Goal: Task Accomplishment & Management: Contribute content

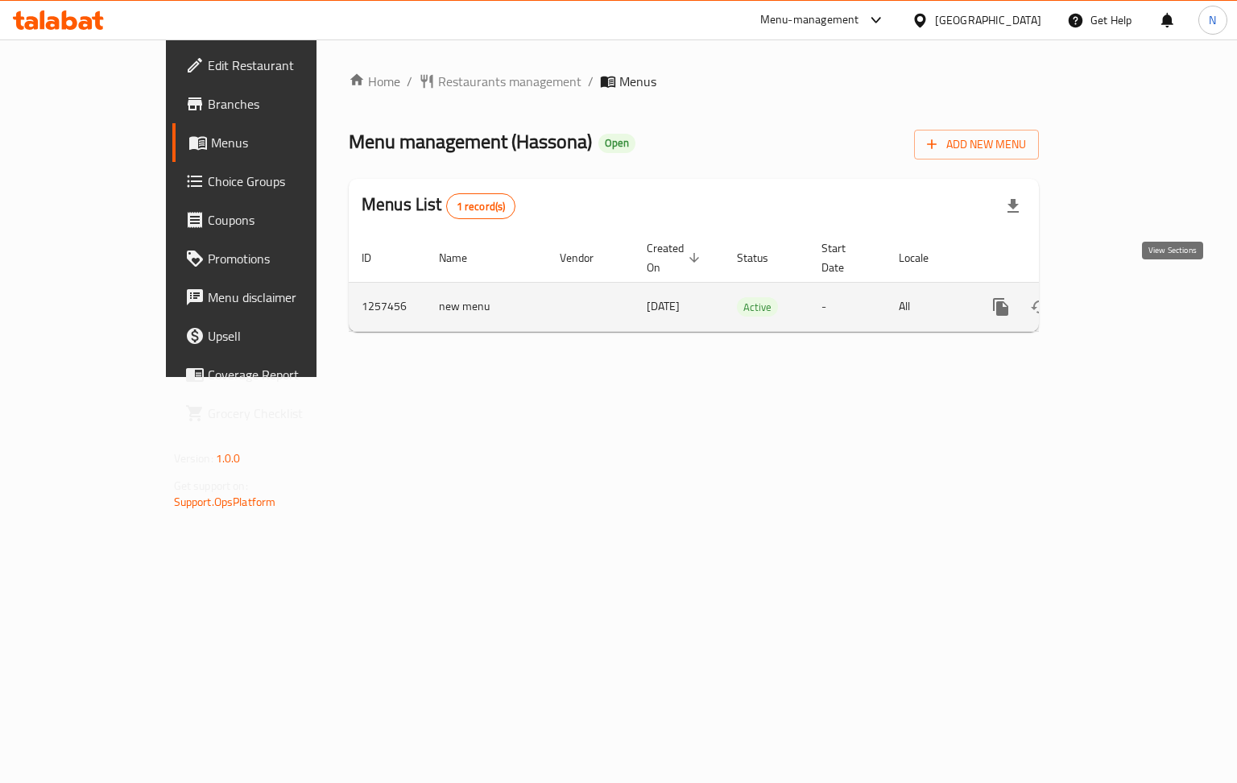
click at [1126, 297] on icon "enhanced table" at bounding box center [1116, 306] width 19 height 19
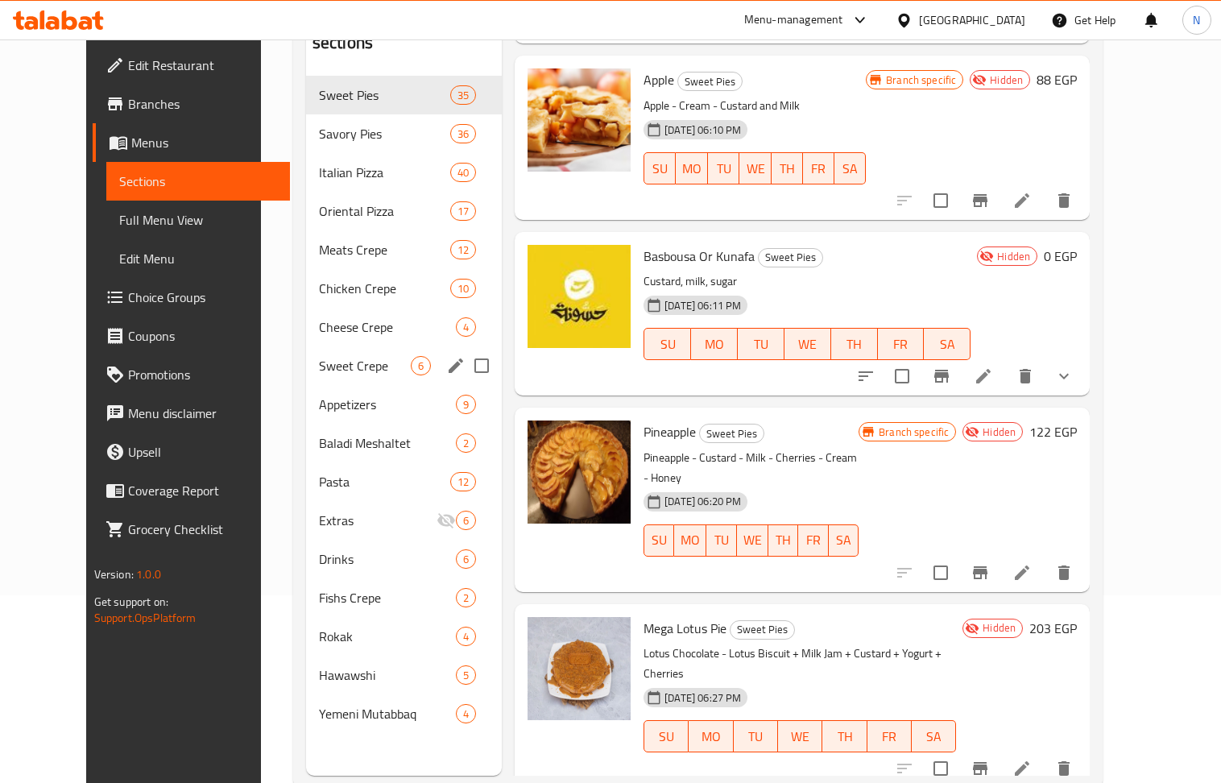
scroll to position [119, 0]
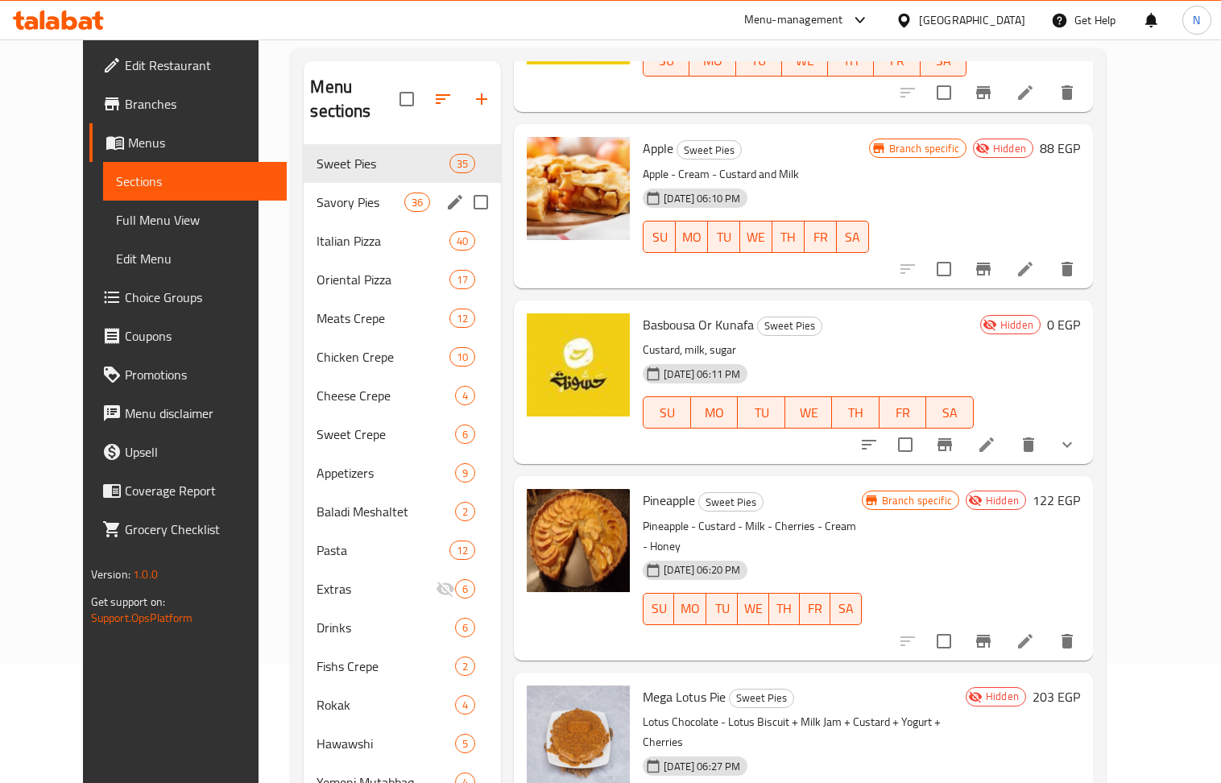
click at [343, 192] on span "Savory Pies" at bounding box center [360, 201] width 88 height 19
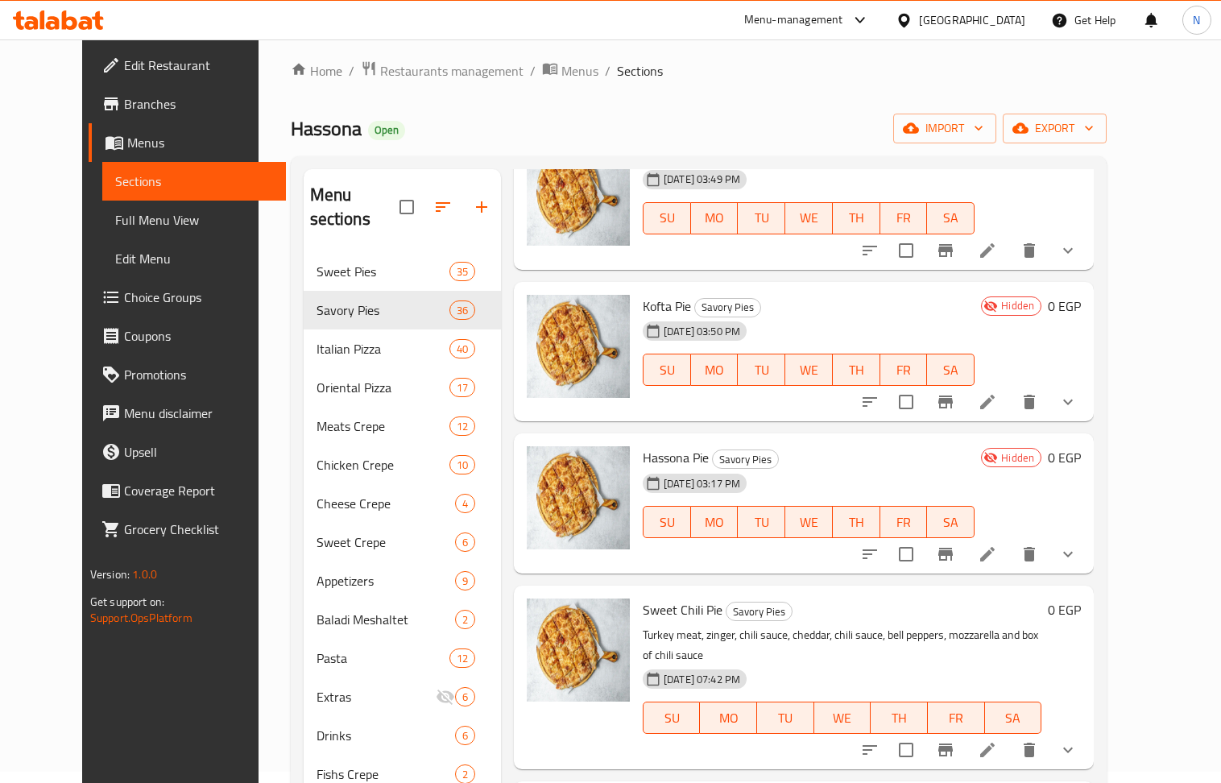
scroll to position [751, 0]
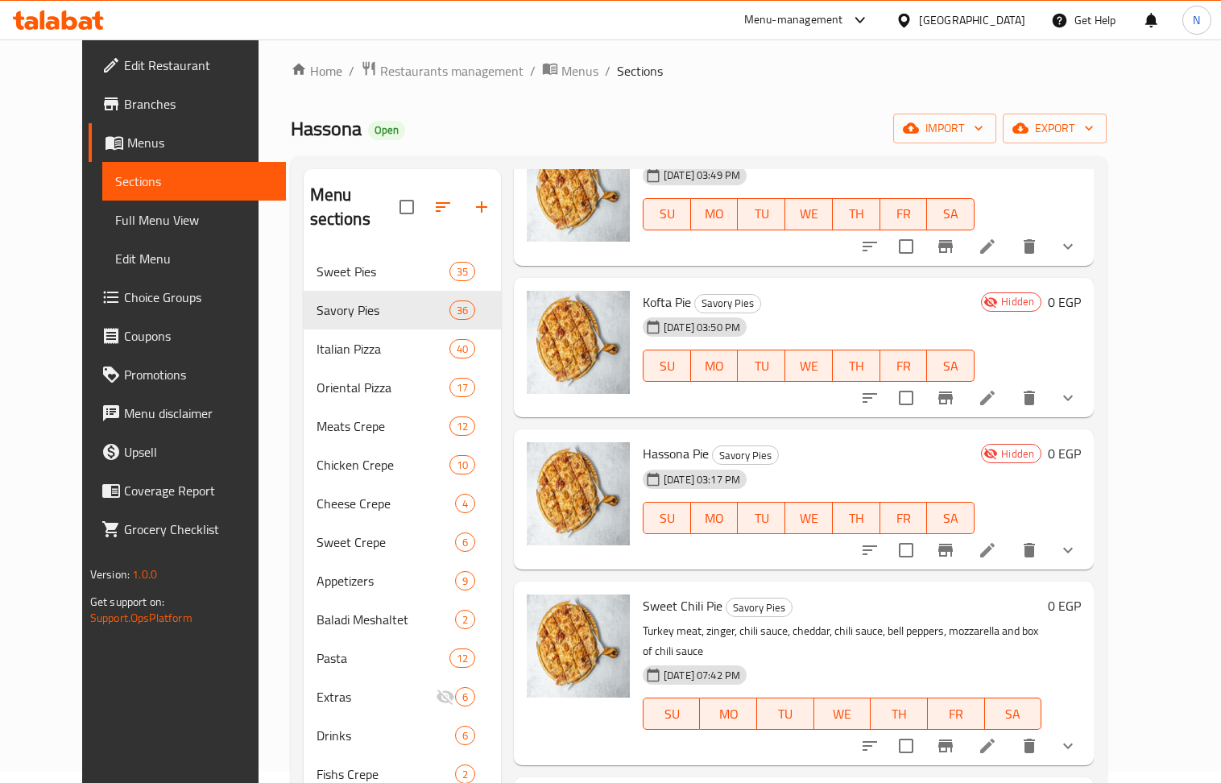
click at [767, 76] on ol "Home / Restaurants management / Menus / Sections" at bounding box center [699, 70] width 816 height 21
click at [115, 219] on span "Full Menu View" at bounding box center [194, 219] width 158 height 19
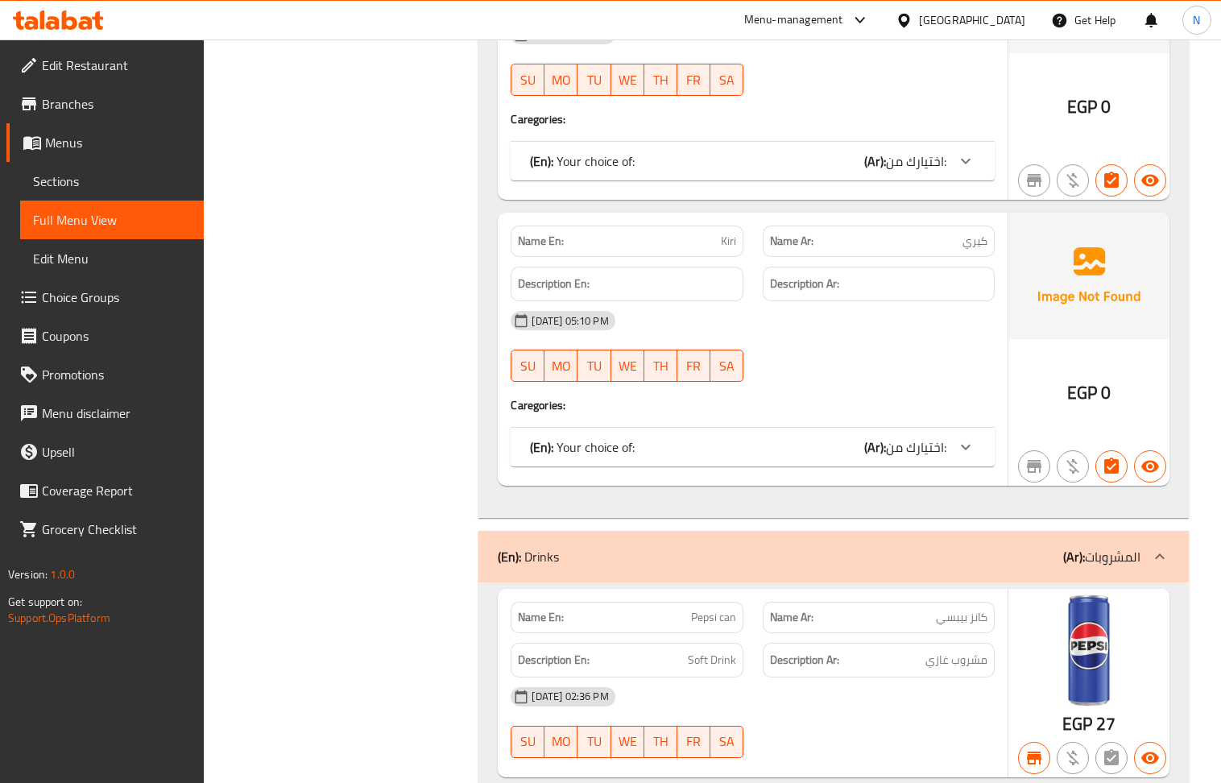
scroll to position [51395, 0]
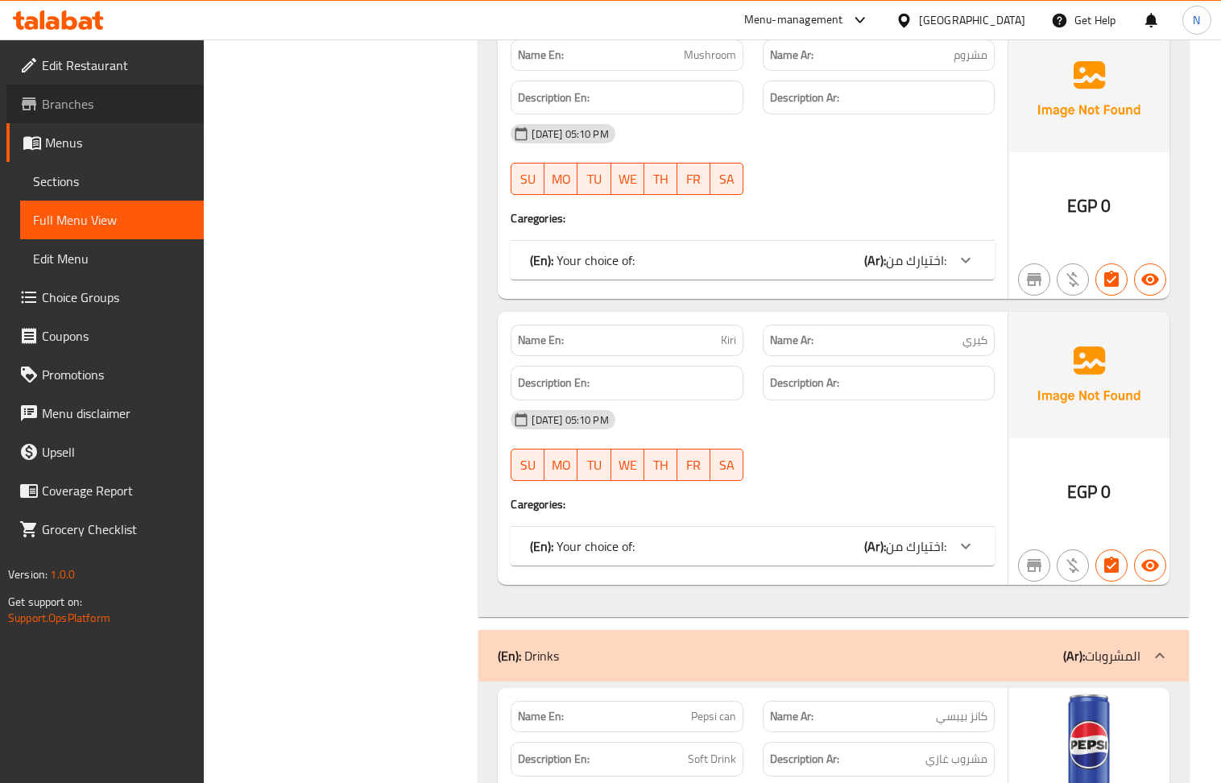
click at [87, 105] on span "Branches" at bounding box center [116, 103] width 149 height 19
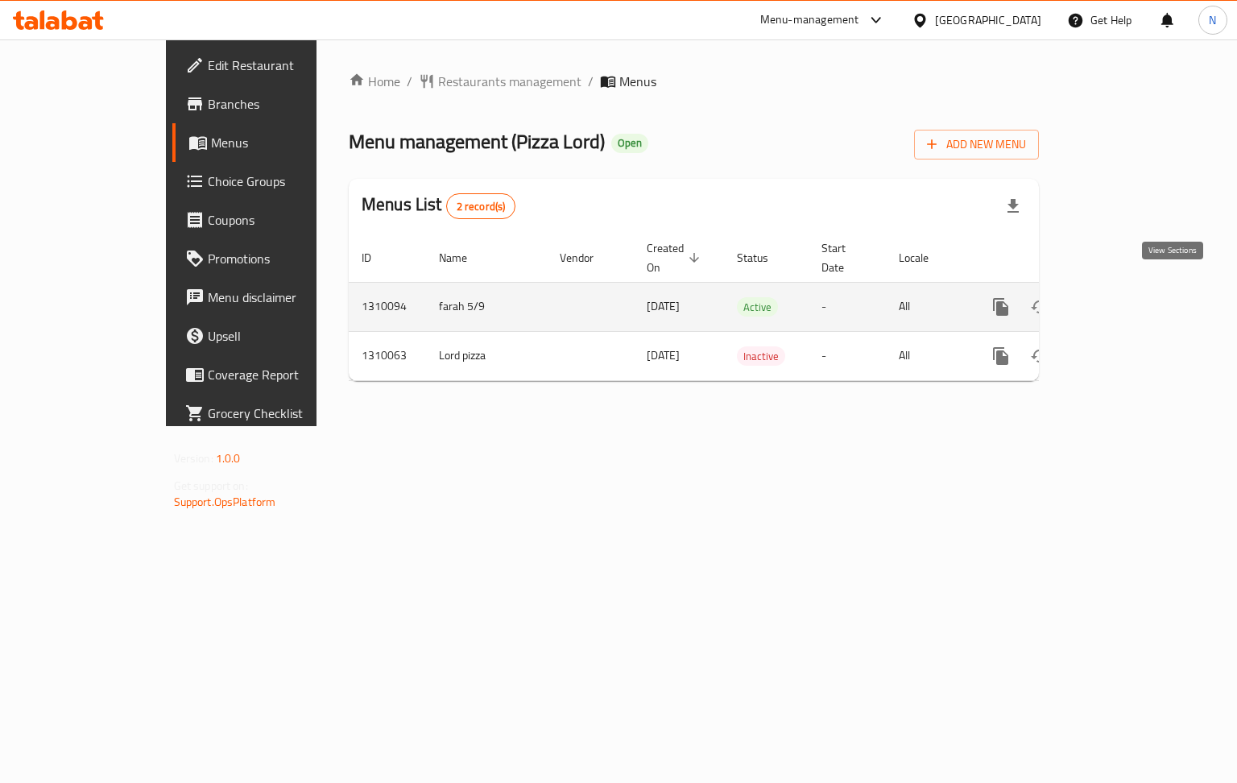
click at [1126, 297] on icon "enhanced table" at bounding box center [1116, 306] width 19 height 19
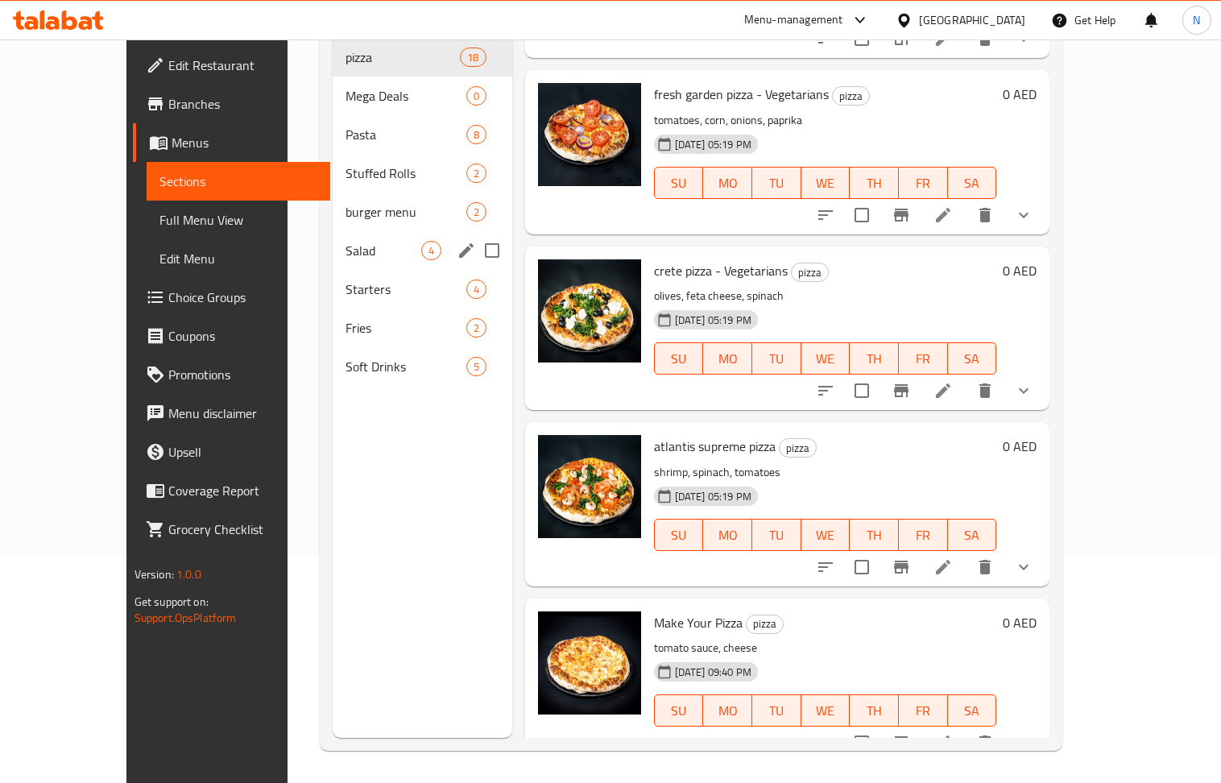
scroll to position [119, 0]
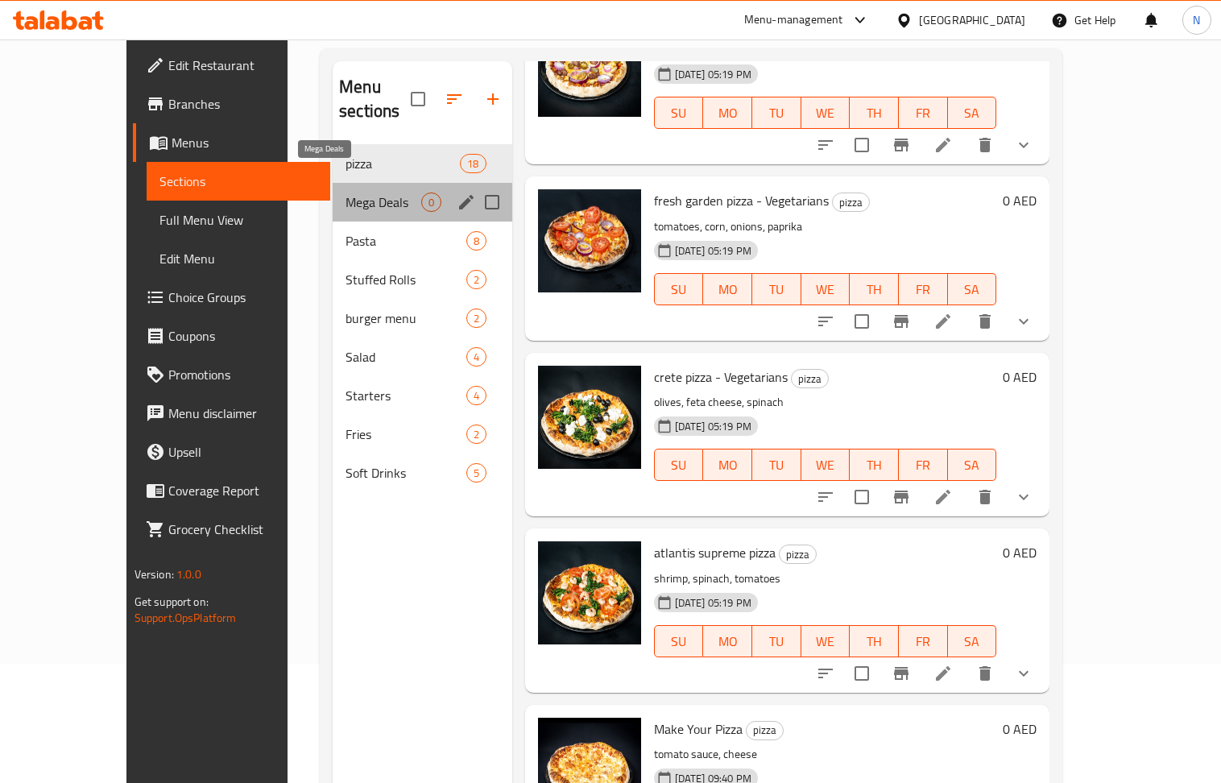
click at [345, 192] on span "Mega Deals" at bounding box center [382, 201] width 75 height 19
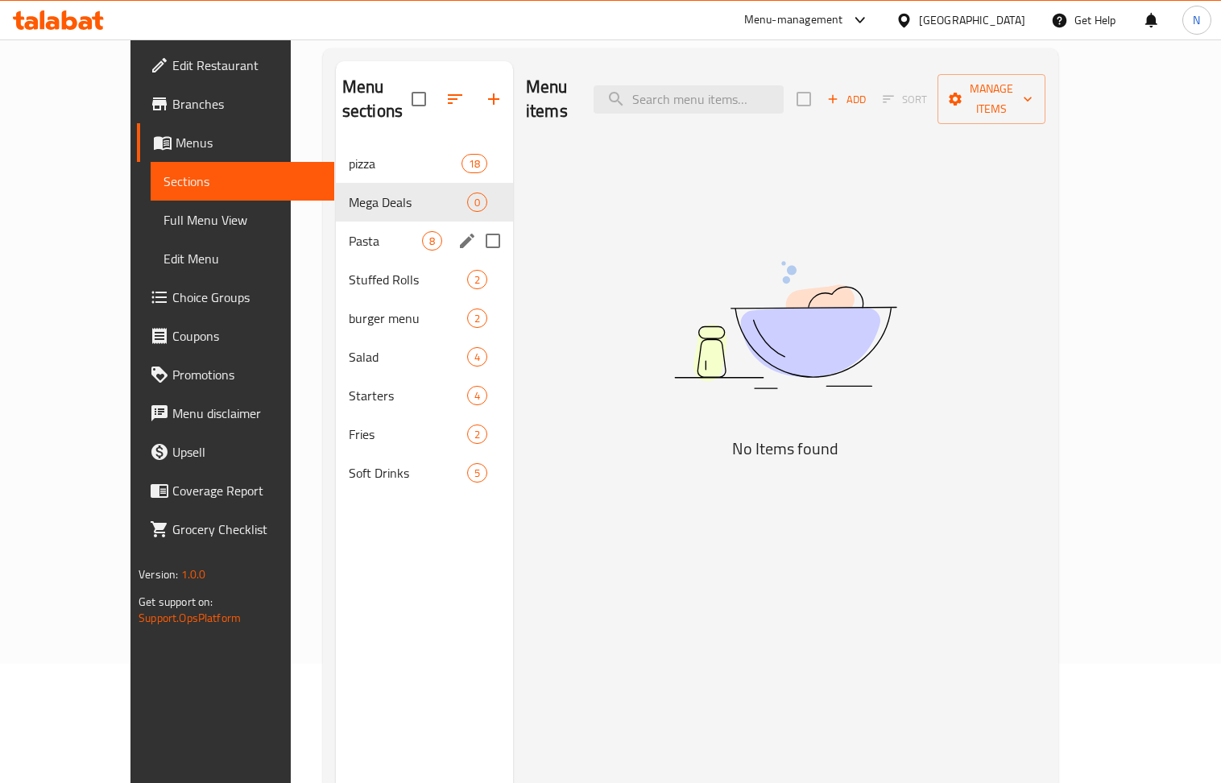
click at [336, 221] on div "Pasta 8" at bounding box center [424, 240] width 177 height 39
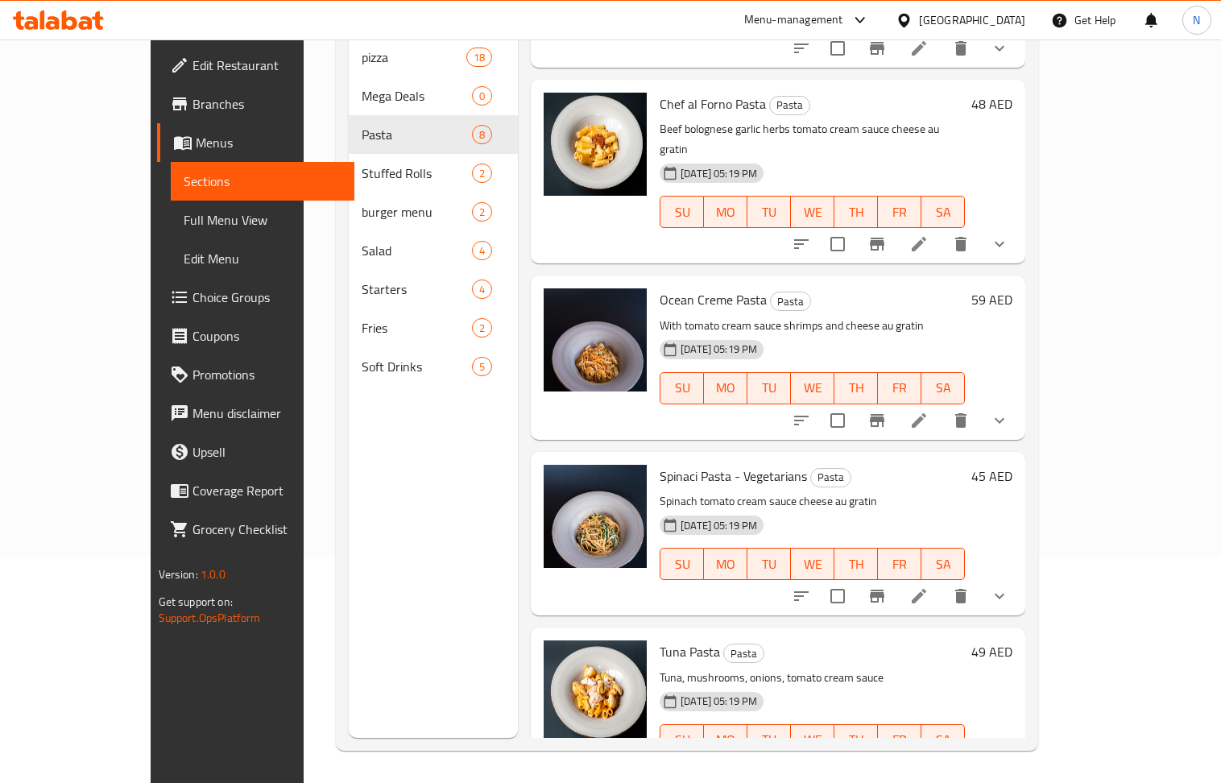
scroll to position [664, 0]
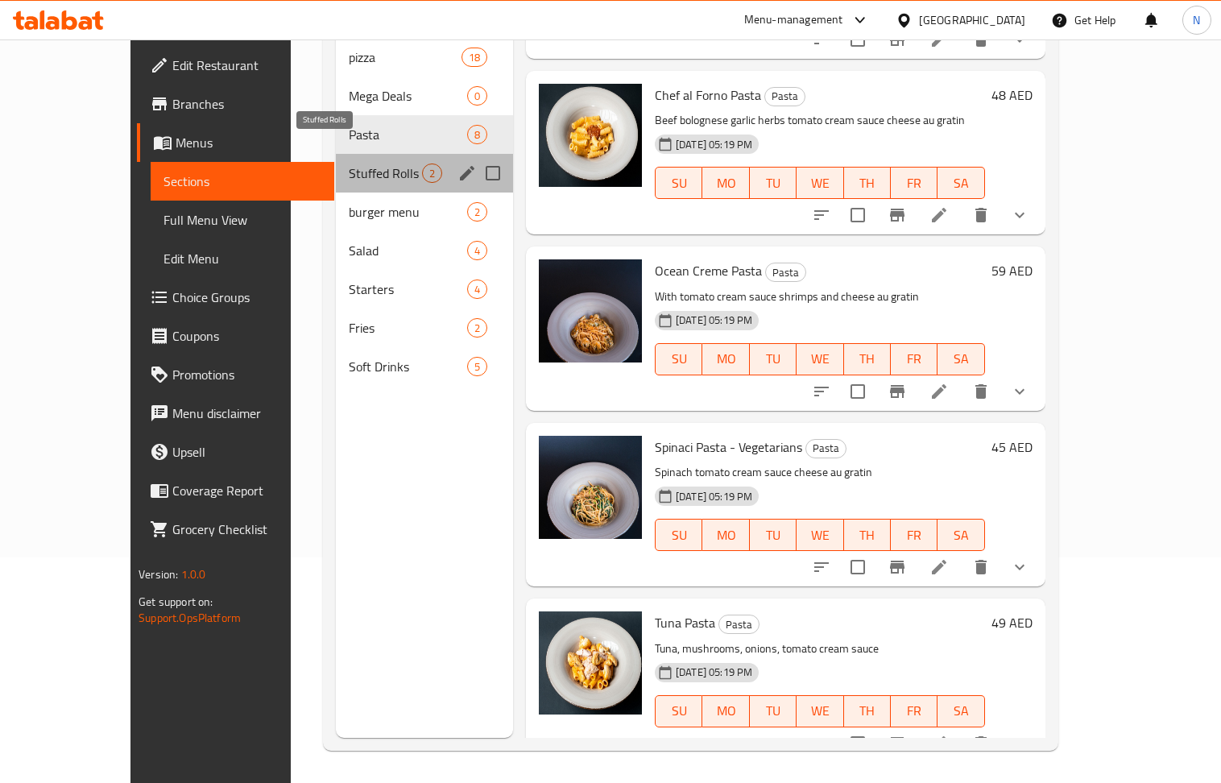
click at [353, 163] on span "Stuffed Rolls" at bounding box center [385, 172] width 73 height 19
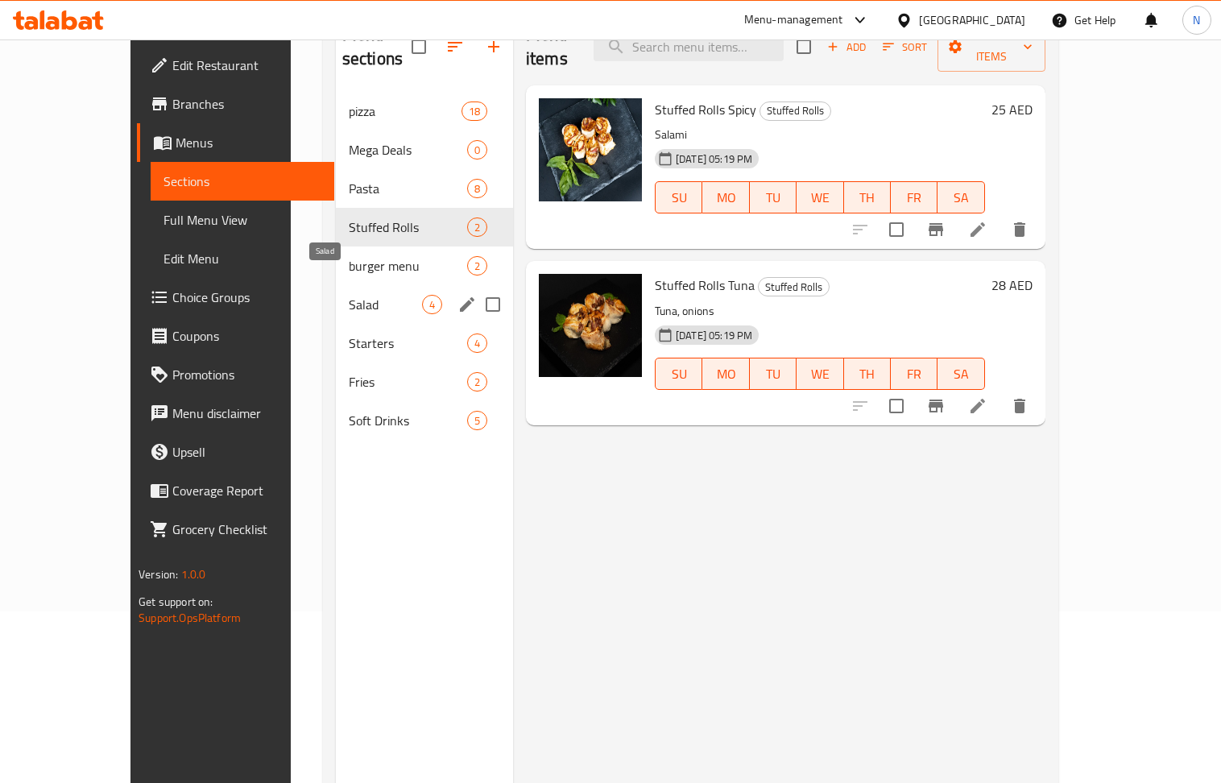
scroll to position [119, 0]
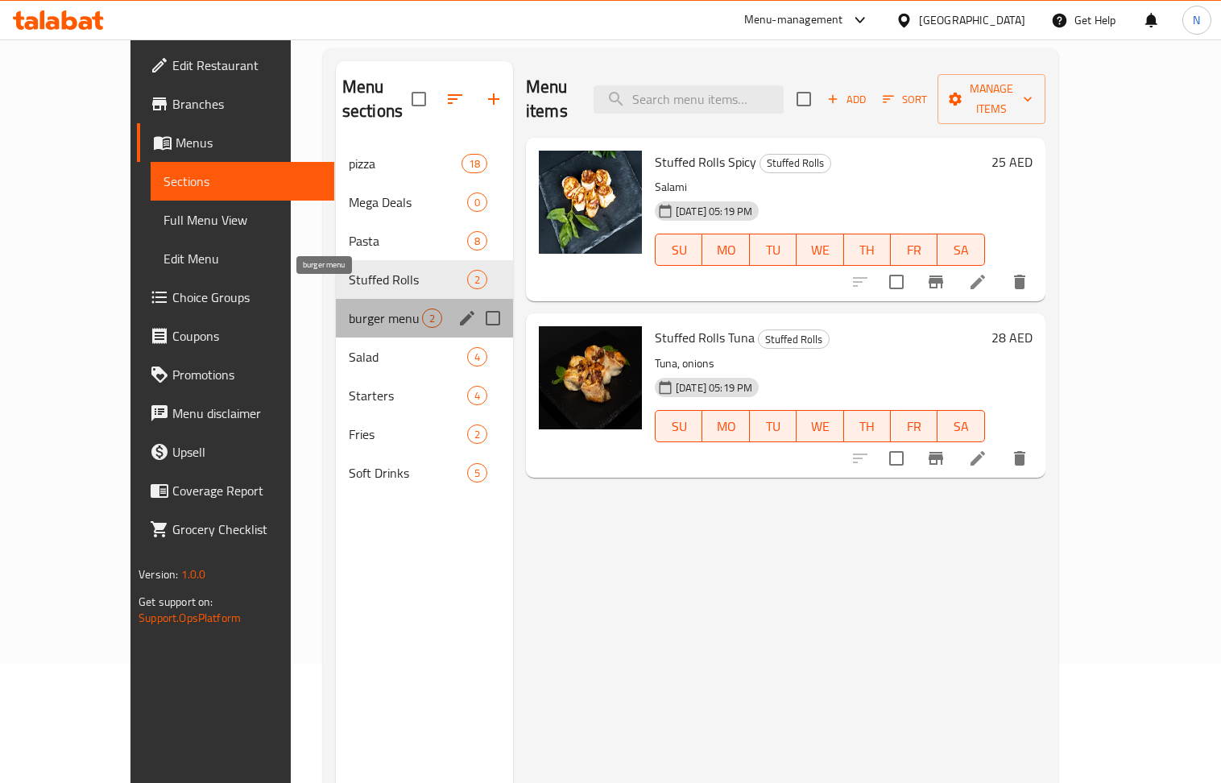
click at [349, 308] on span "burger menu" at bounding box center [385, 317] width 73 height 19
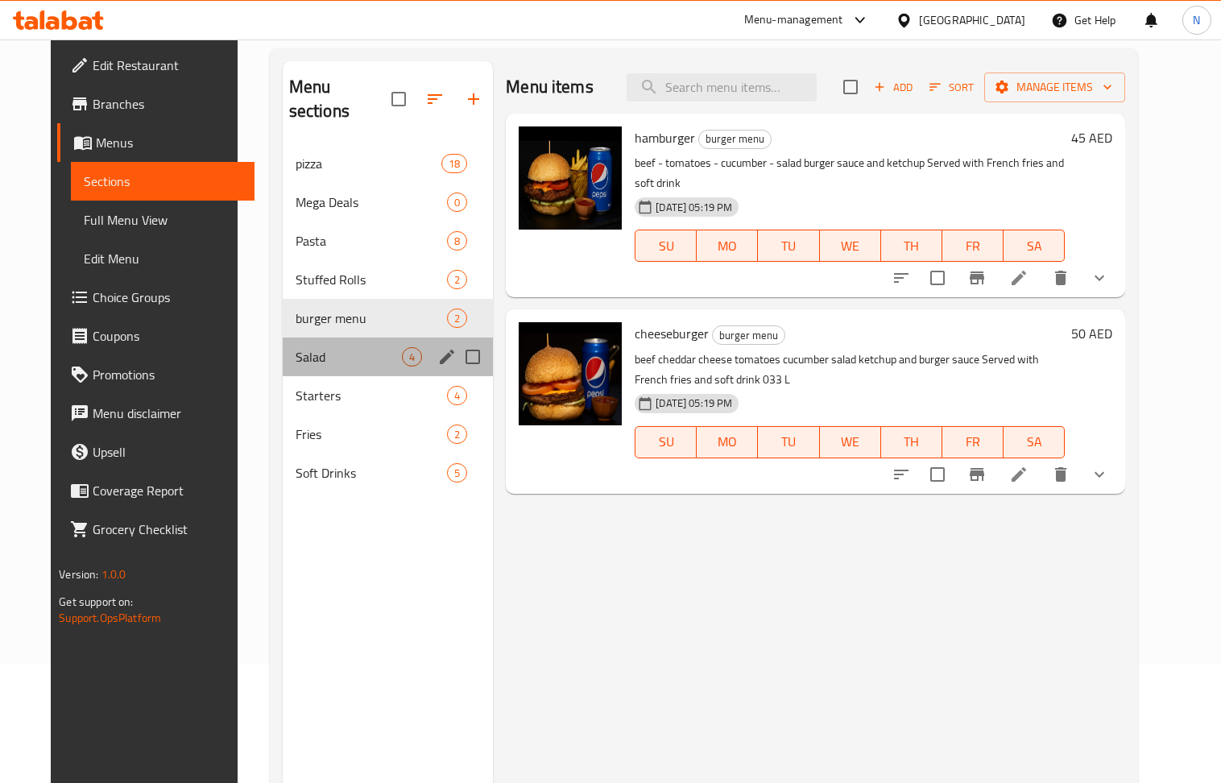
click at [323, 337] on div "Salad 4" at bounding box center [388, 356] width 211 height 39
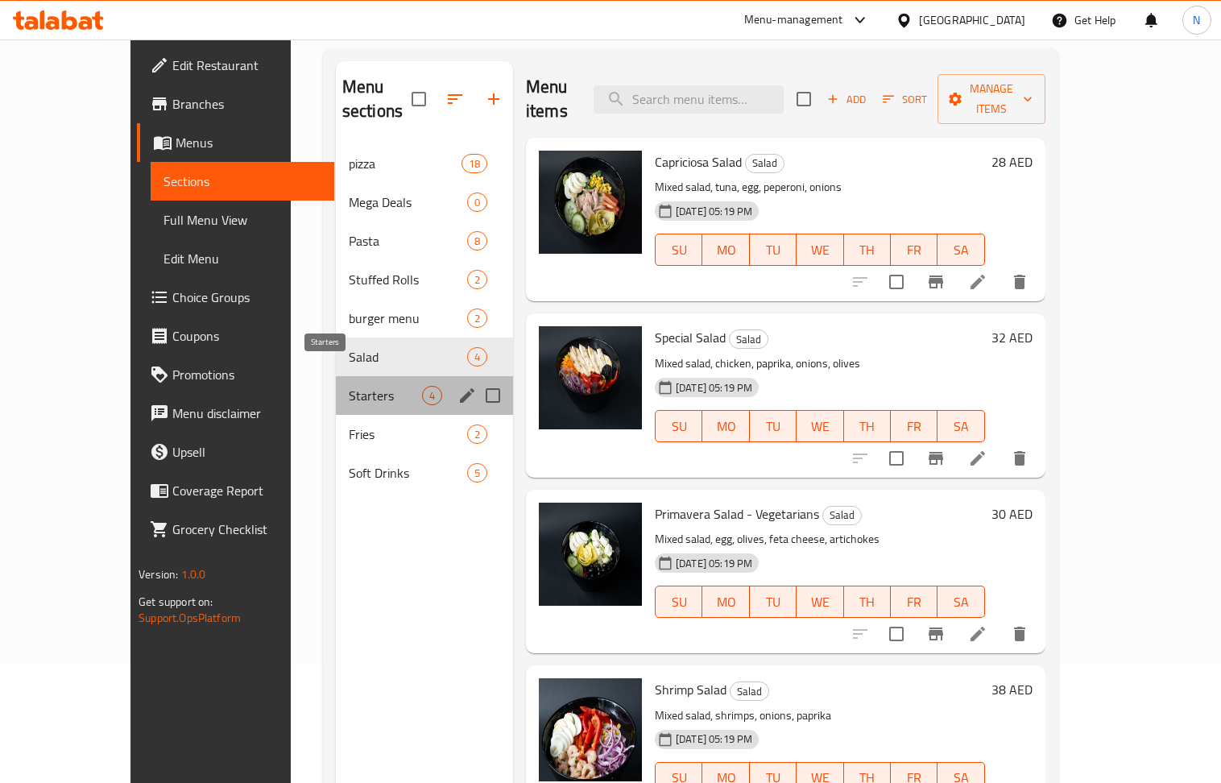
click at [366, 386] on span "Starters" at bounding box center [385, 395] width 73 height 19
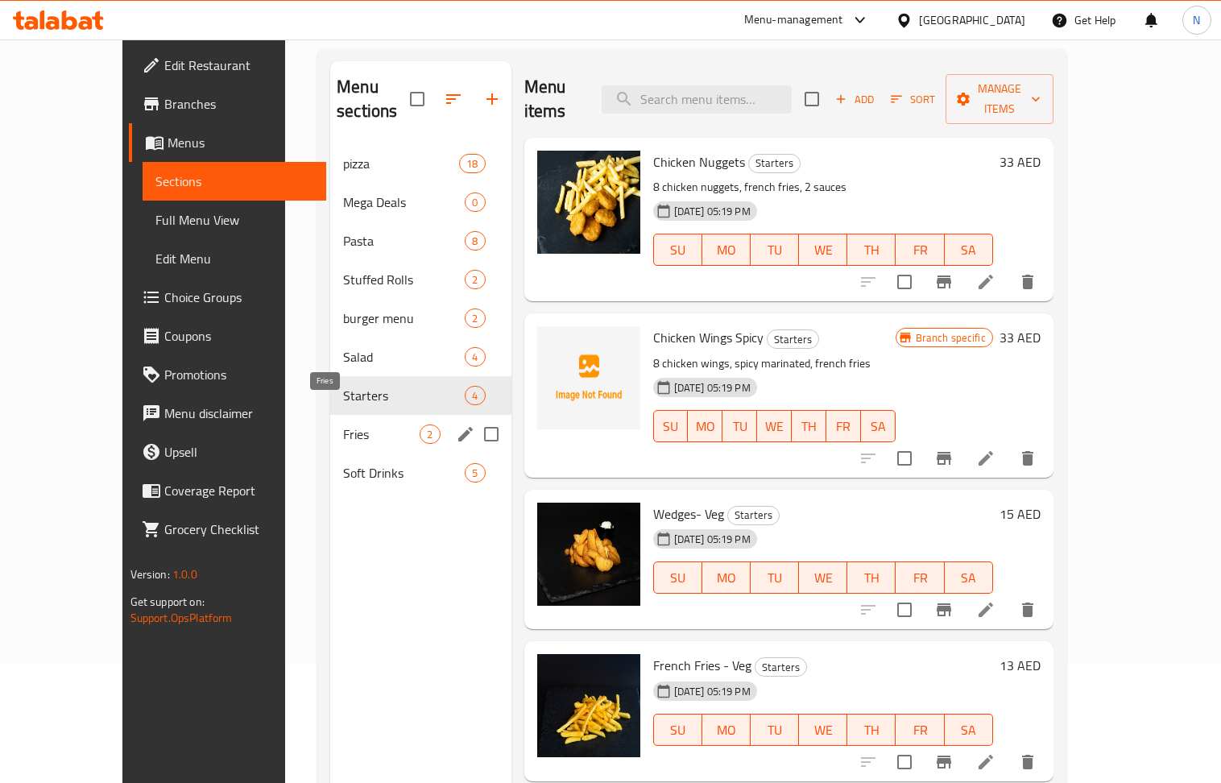
click at [343, 424] on span "Fries" at bounding box center [381, 433] width 76 height 19
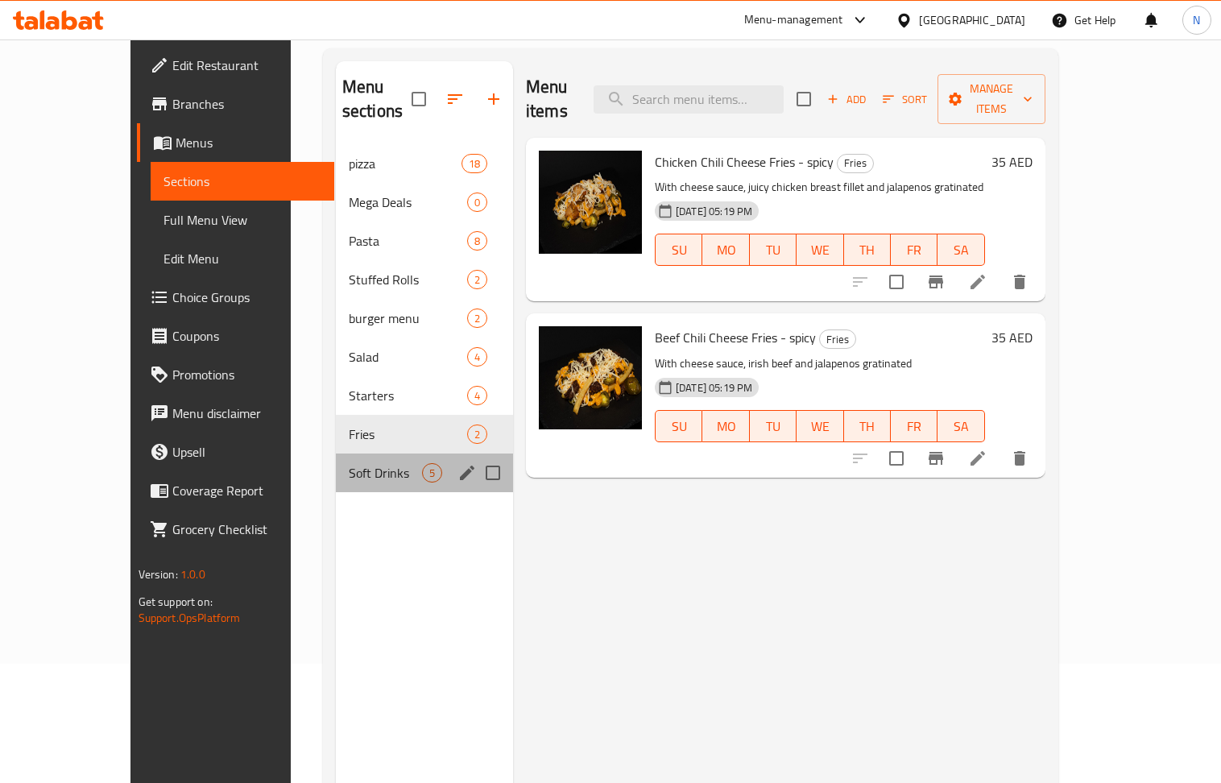
click at [349, 467] on div "Soft Drinks 5" at bounding box center [424, 472] width 177 height 39
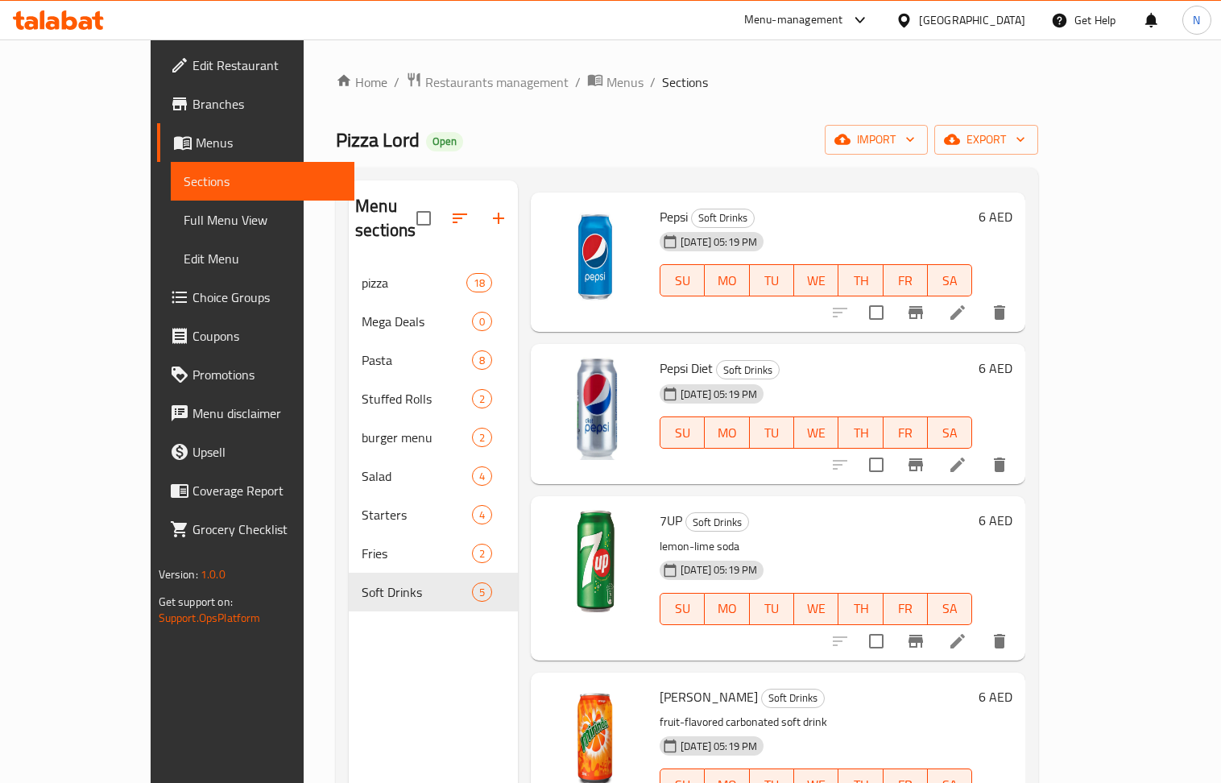
click at [184, 221] on span "Full Menu View" at bounding box center [263, 219] width 158 height 19
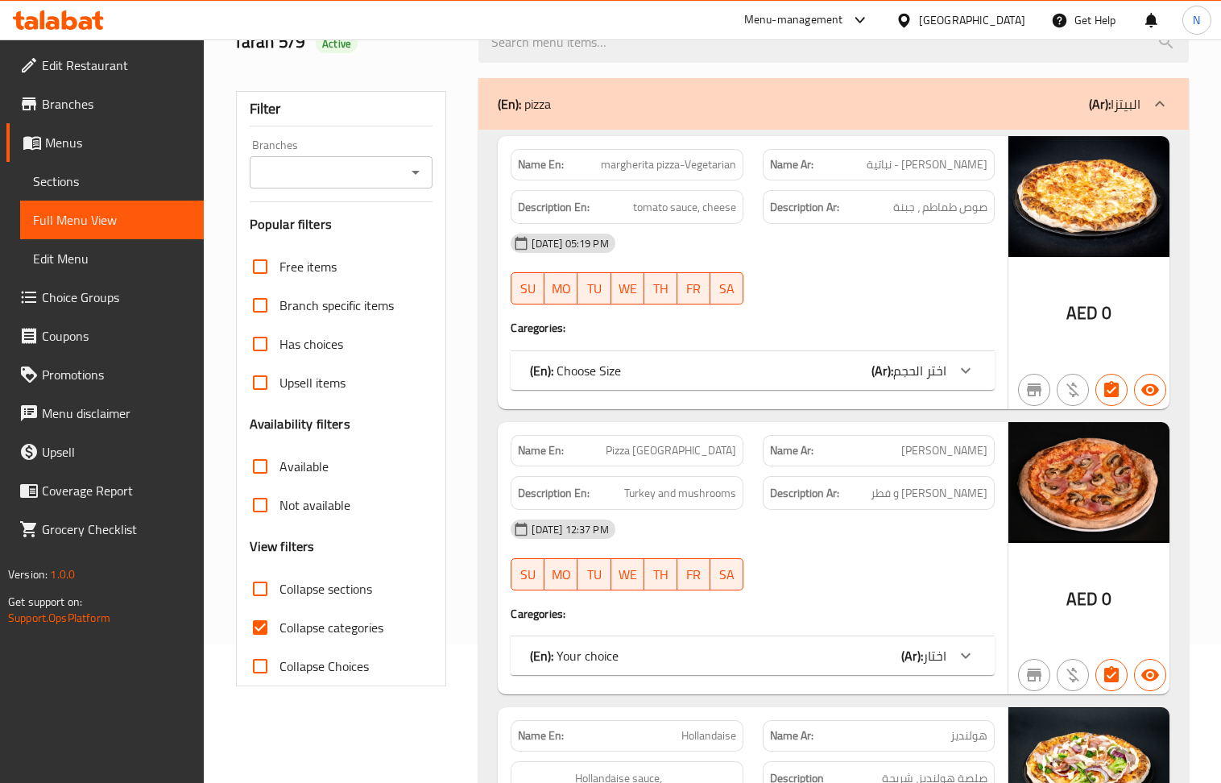
scroll to position [322, 0]
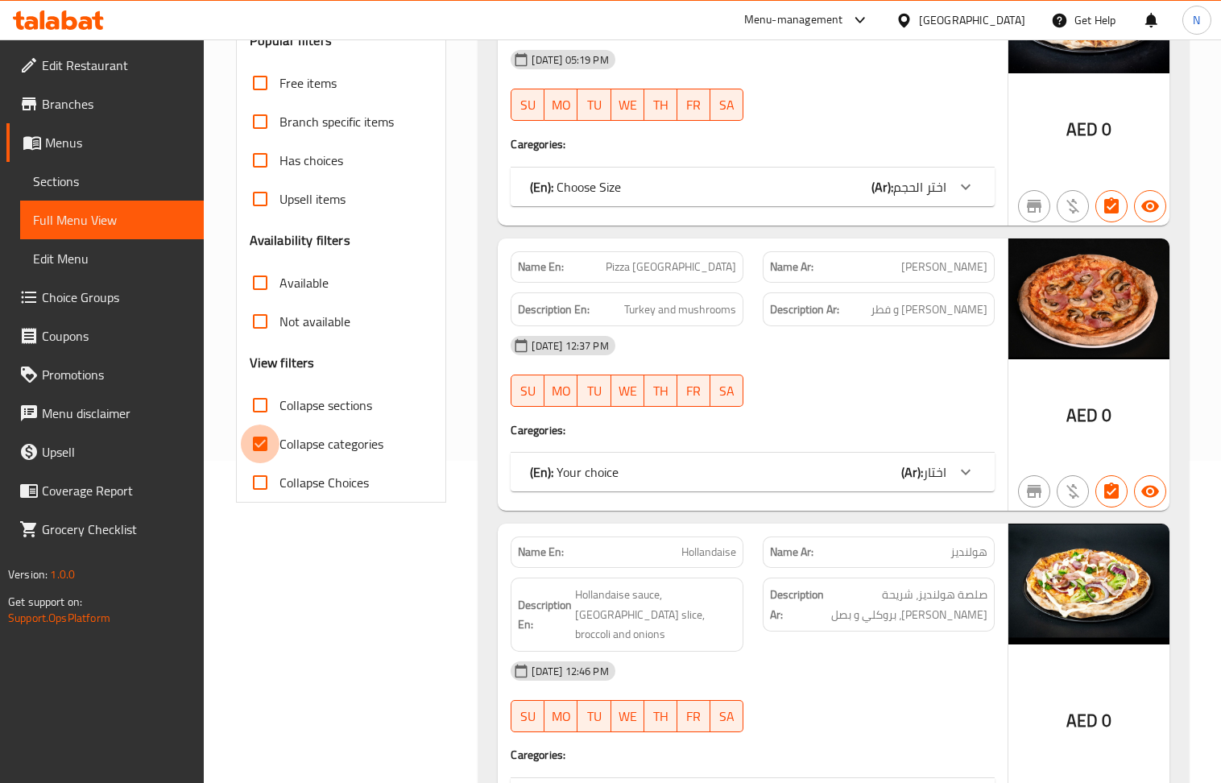
click at [265, 449] on input "Collapse categories" at bounding box center [260, 443] width 39 height 39
checkbox input "false"
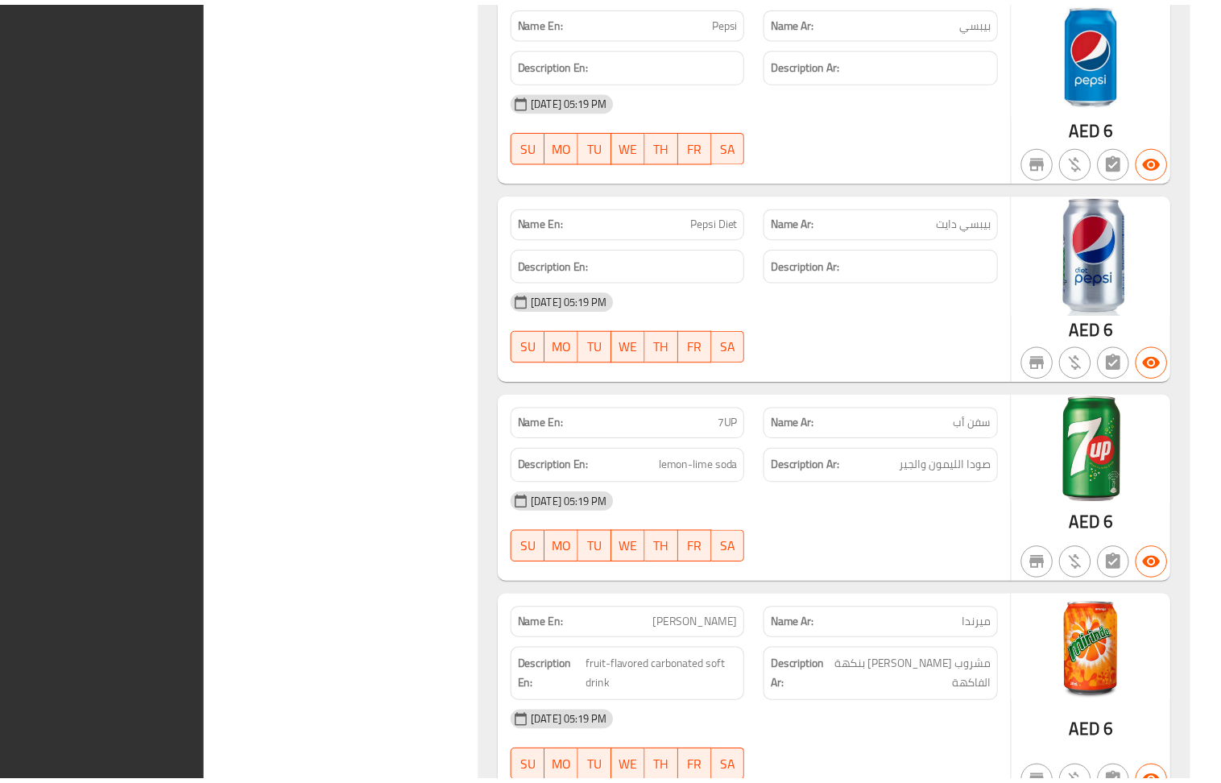
scroll to position [22687, 0]
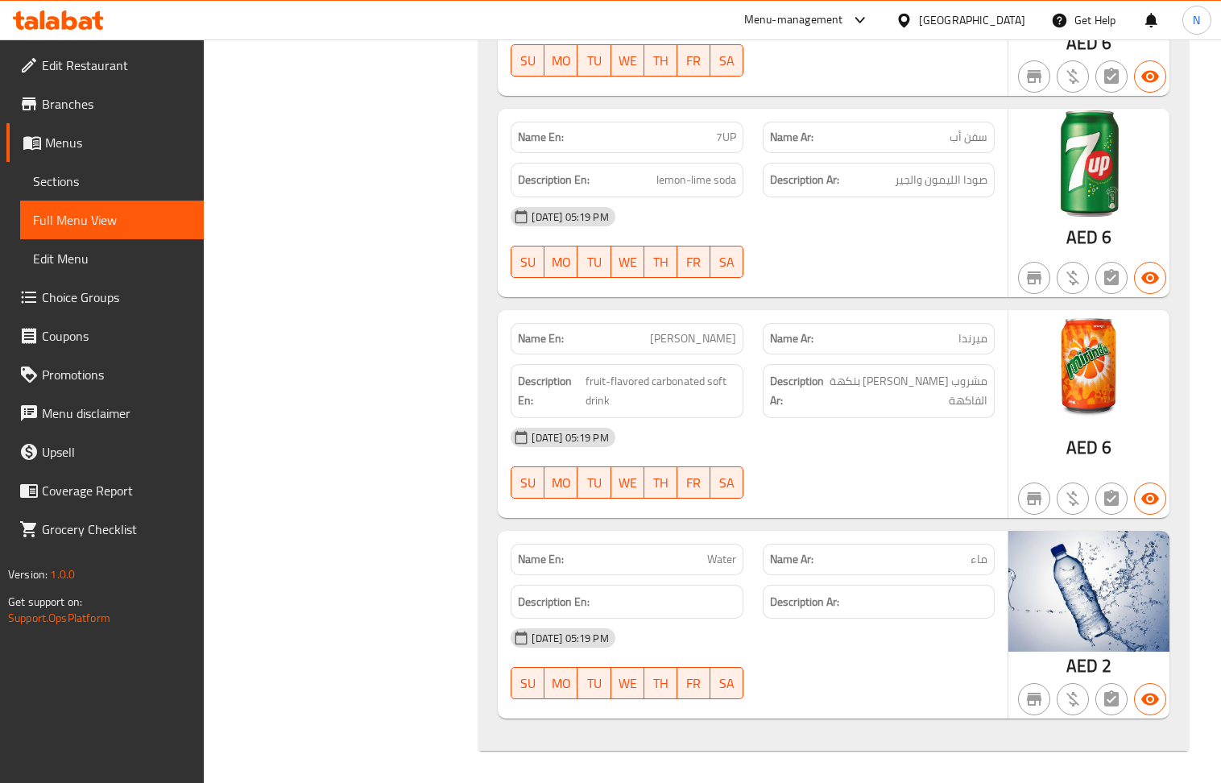
click at [973, 24] on div "[GEOGRAPHIC_DATA]" at bounding box center [972, 20] width 106 height 18
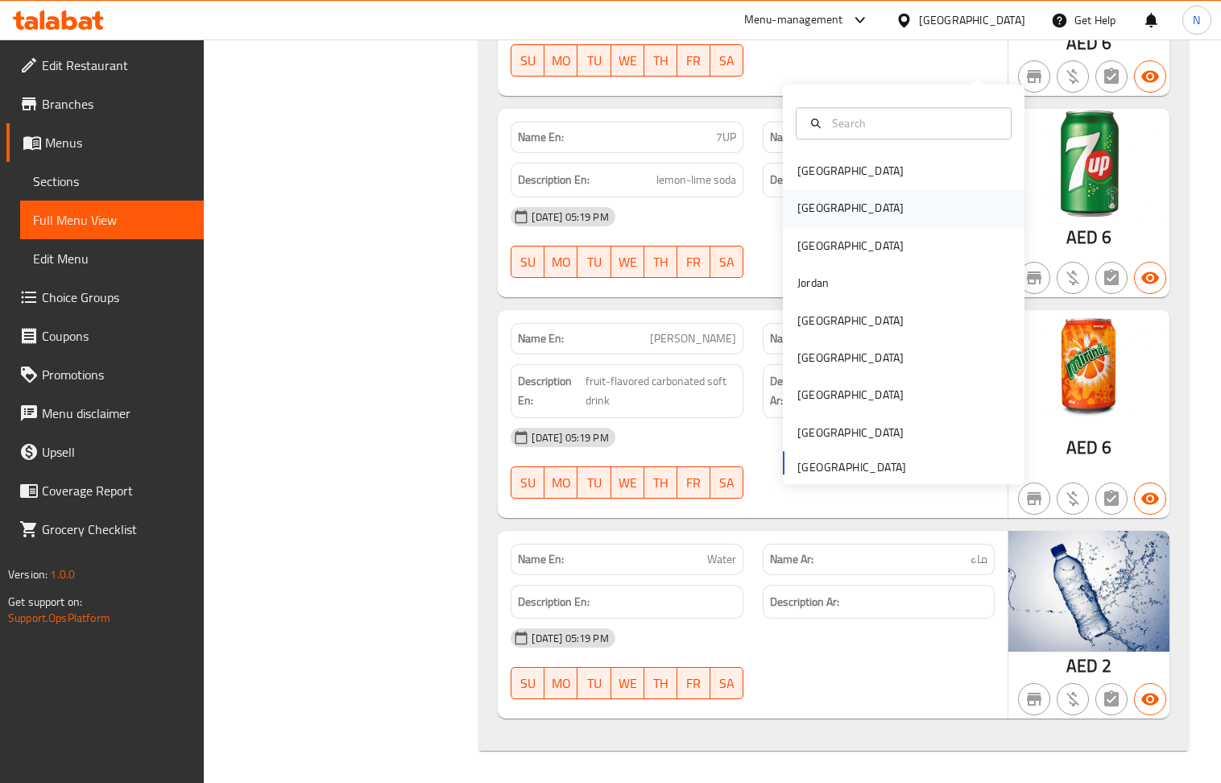
click at [836, 190] on div "Egypt" at bounding box center [904, 208] width 242 height 37
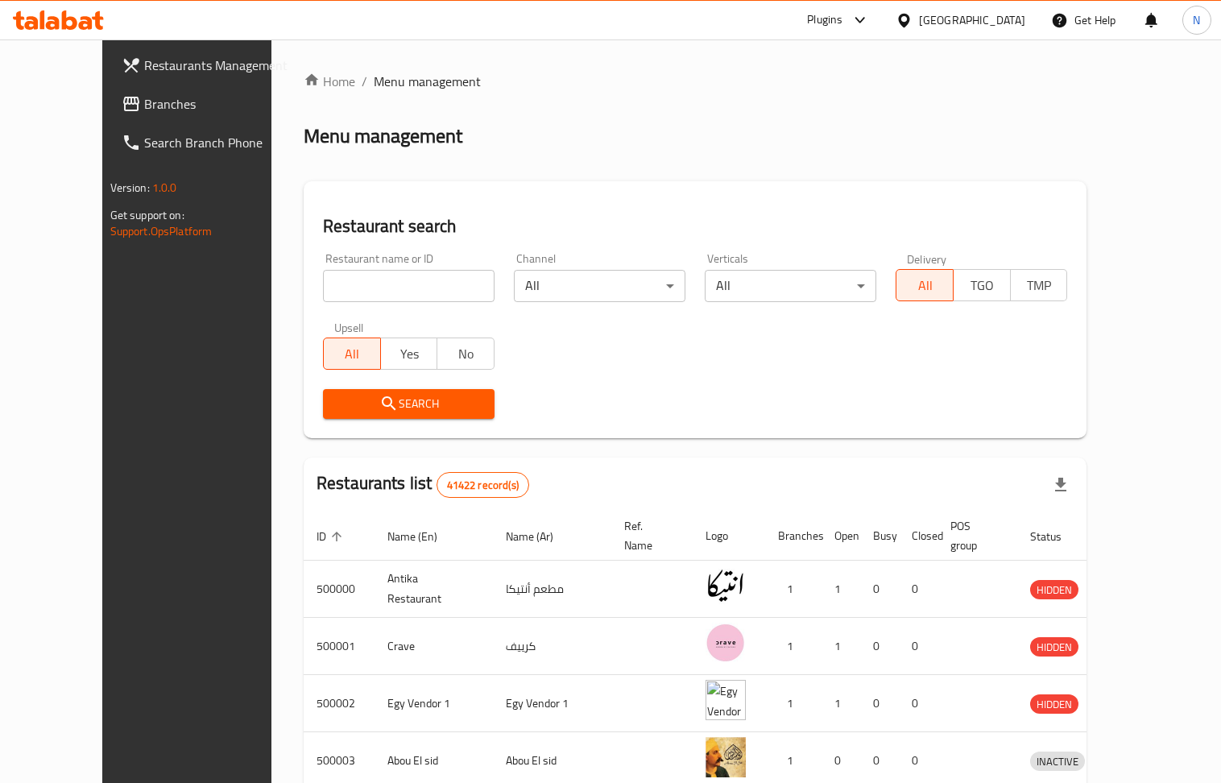
click at [144, 98] on span "Branches" at bounding box center [218, 103] width 149 height 19
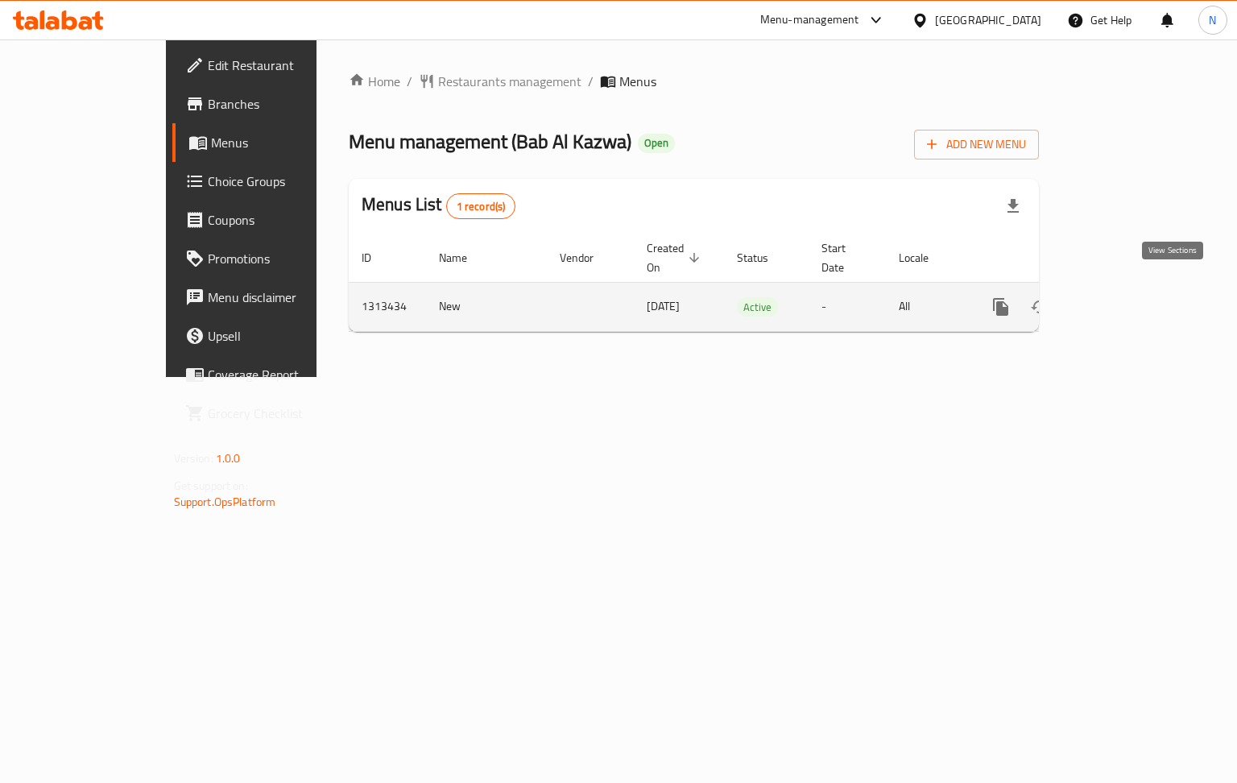
click at [1126, 297] on icon "enhanced table" at bounding box center [1116, 306] width 19 height 19
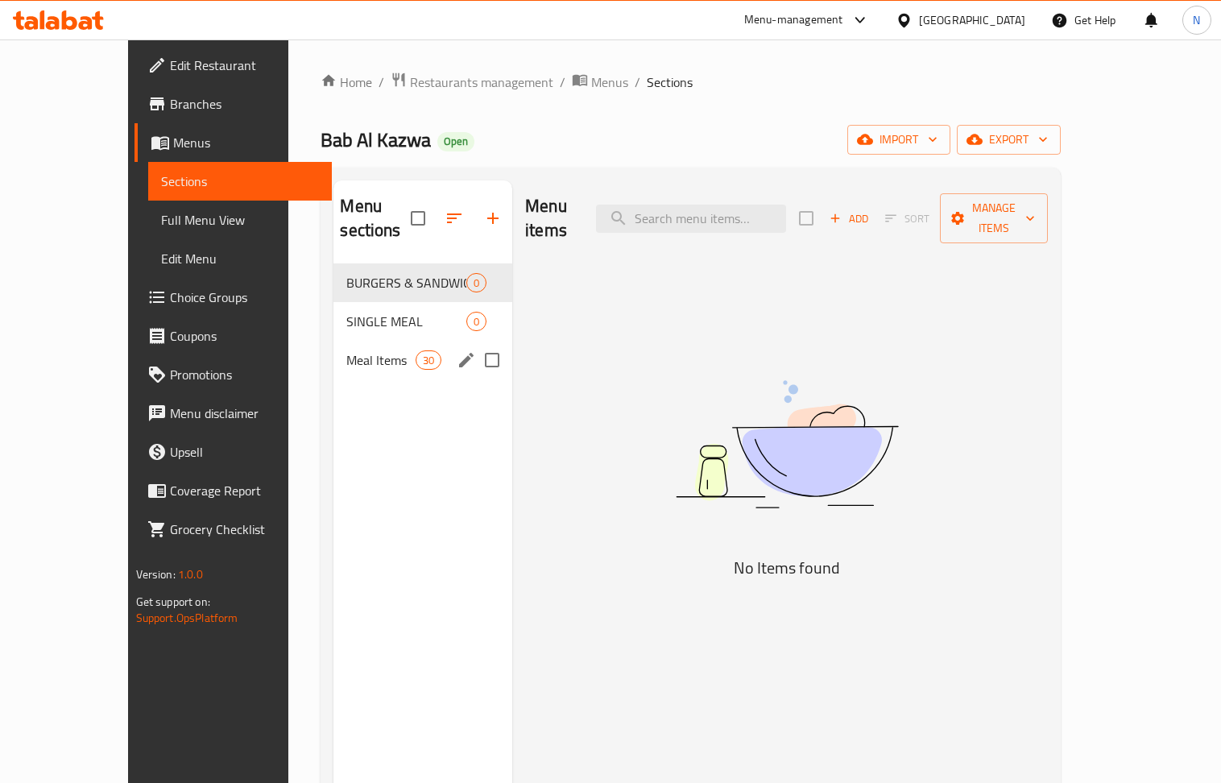
click at [367, 341] on div "Meal Items 30" at bounding box center [422, 360] width 179 height 39
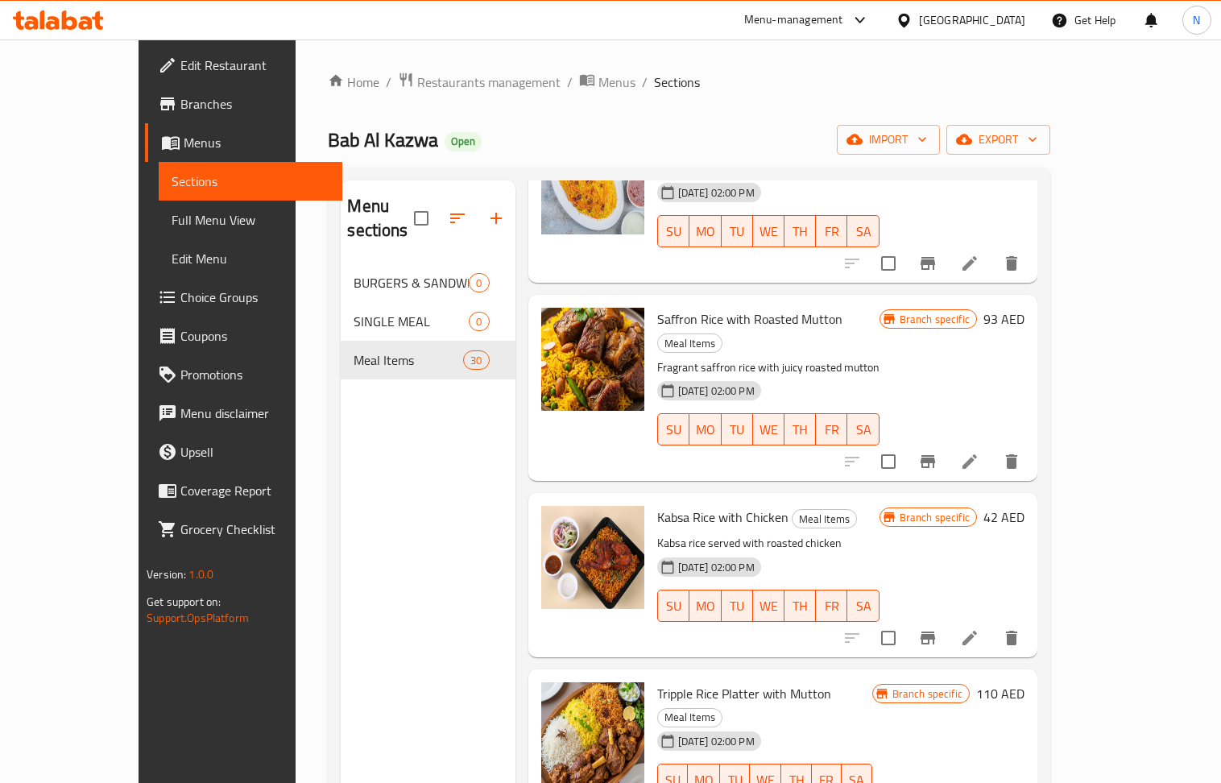
scroll to position [2147, 0]
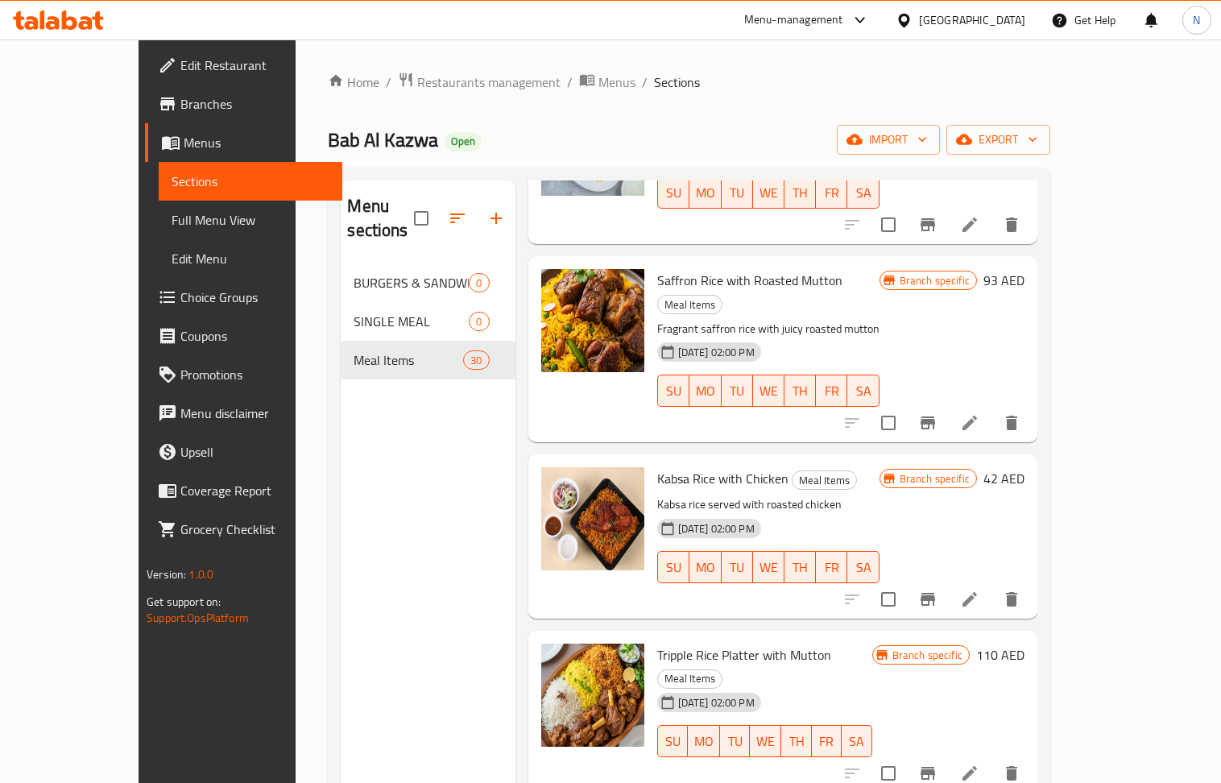
click at [889, 516] on div "Menu items Add Sort Manage items Chicken Mandi Meal Items Fragrant mandi rice t…" at bounding box center [776, 571] width 522 height 783
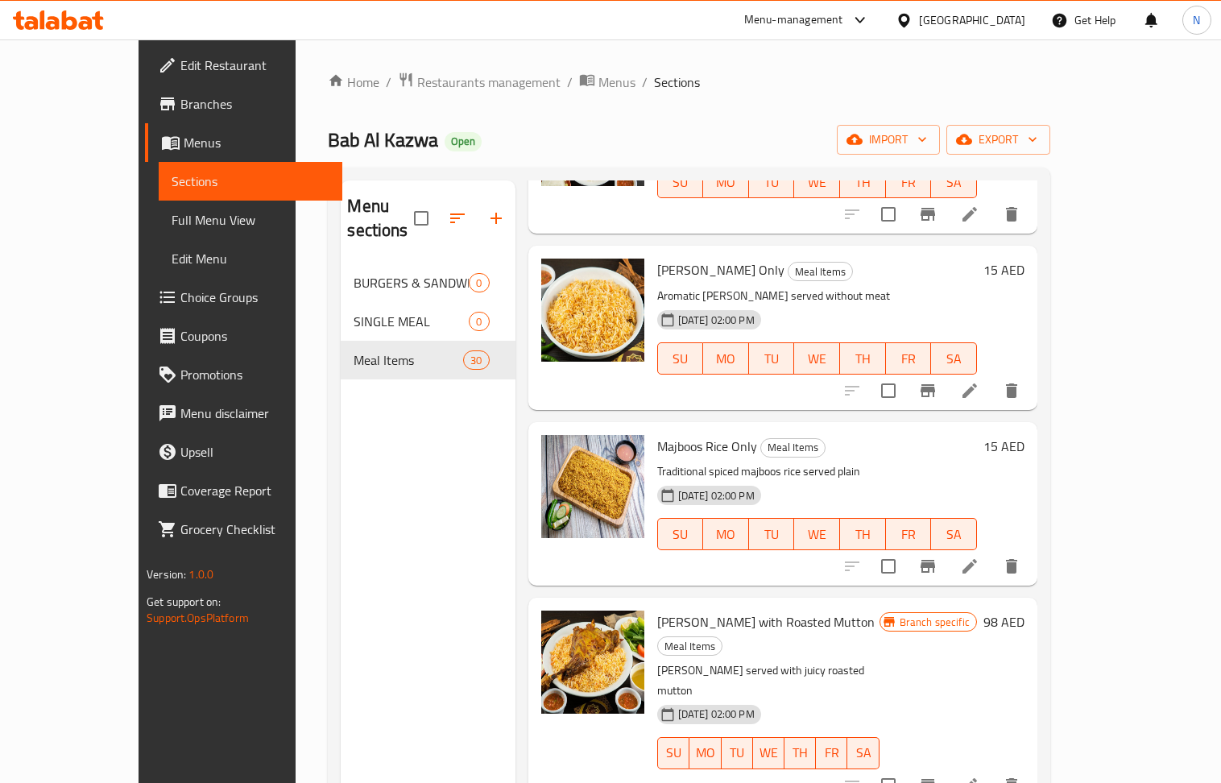
scroll to position [0, 0]
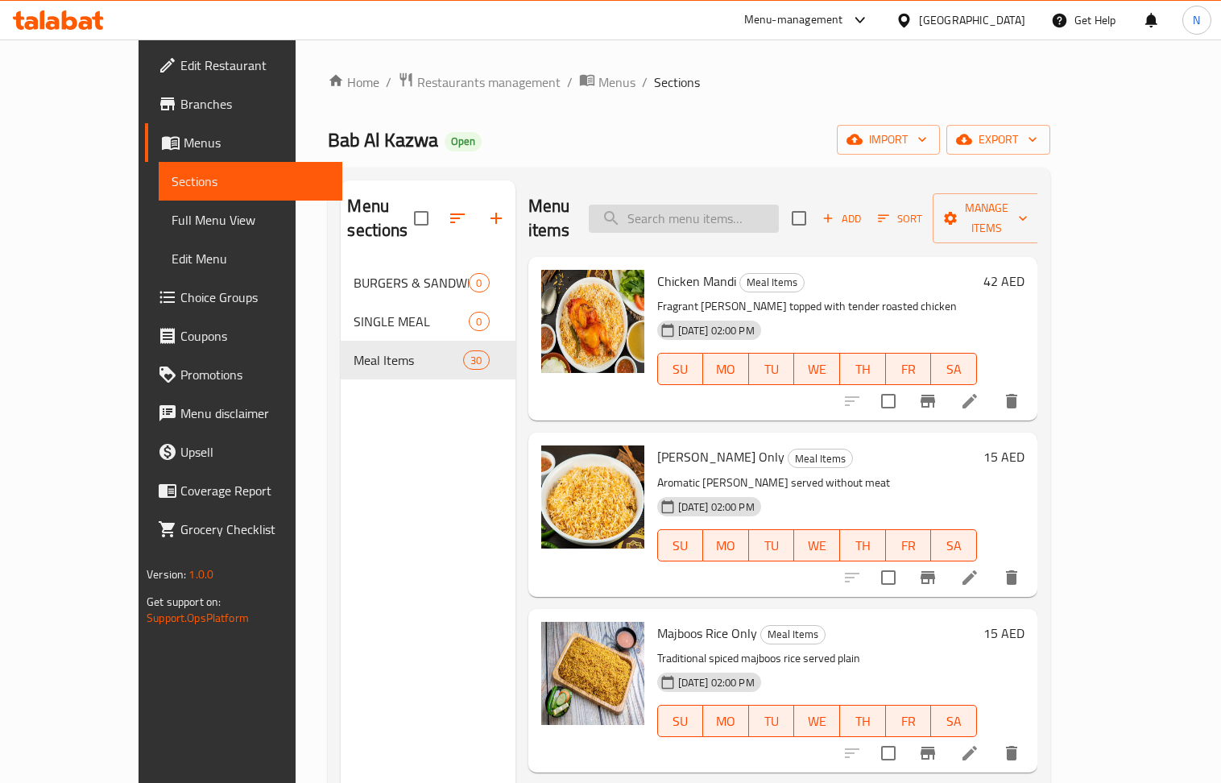
click at [738, 205] on input "search" at bounding box center [684, 219] width 190 height 28
paste input "MUTTON HANEETH(RIBS)"
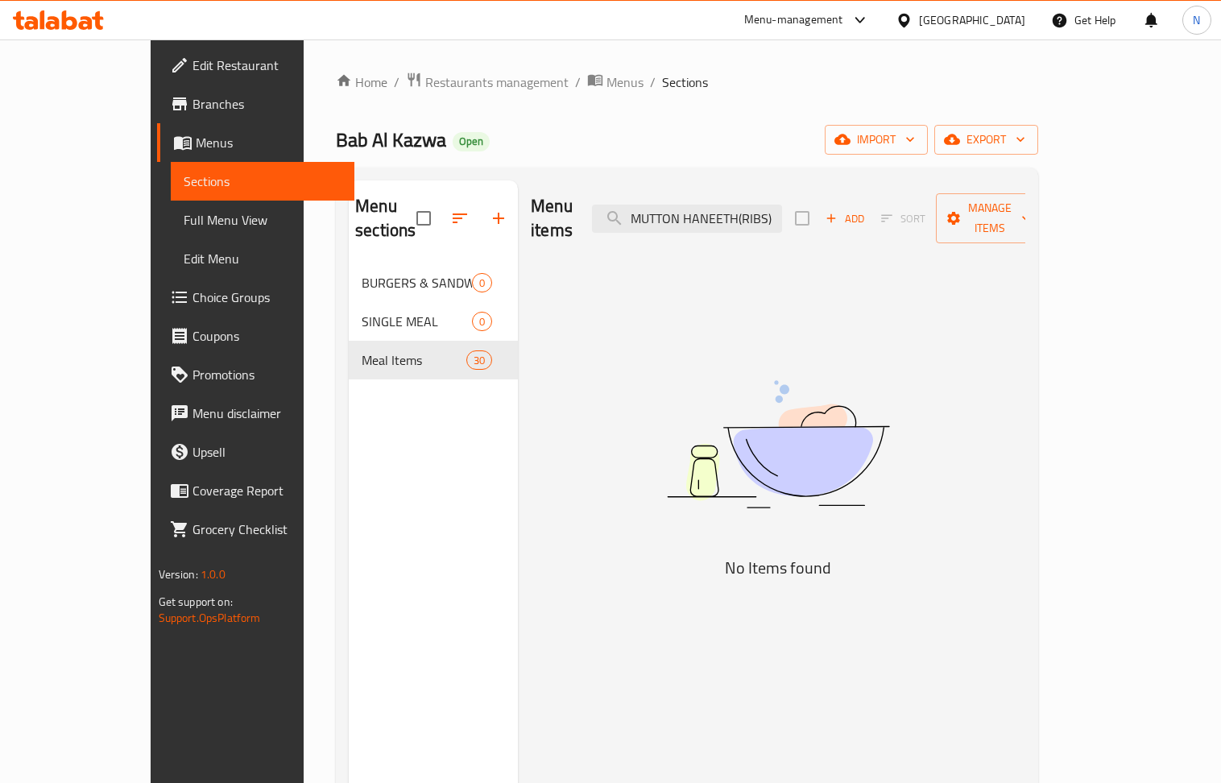
drag, startPoint x: 791, startPoint y: 213, endPoint x: 932, endPoint y: 238, distance: 143.1
click at [932, 238] on div "Menu items MUTTON HANEETH(RIBS) Add Sort Manage items No Items found" at bounding box center [771, 571] width 507 height 783
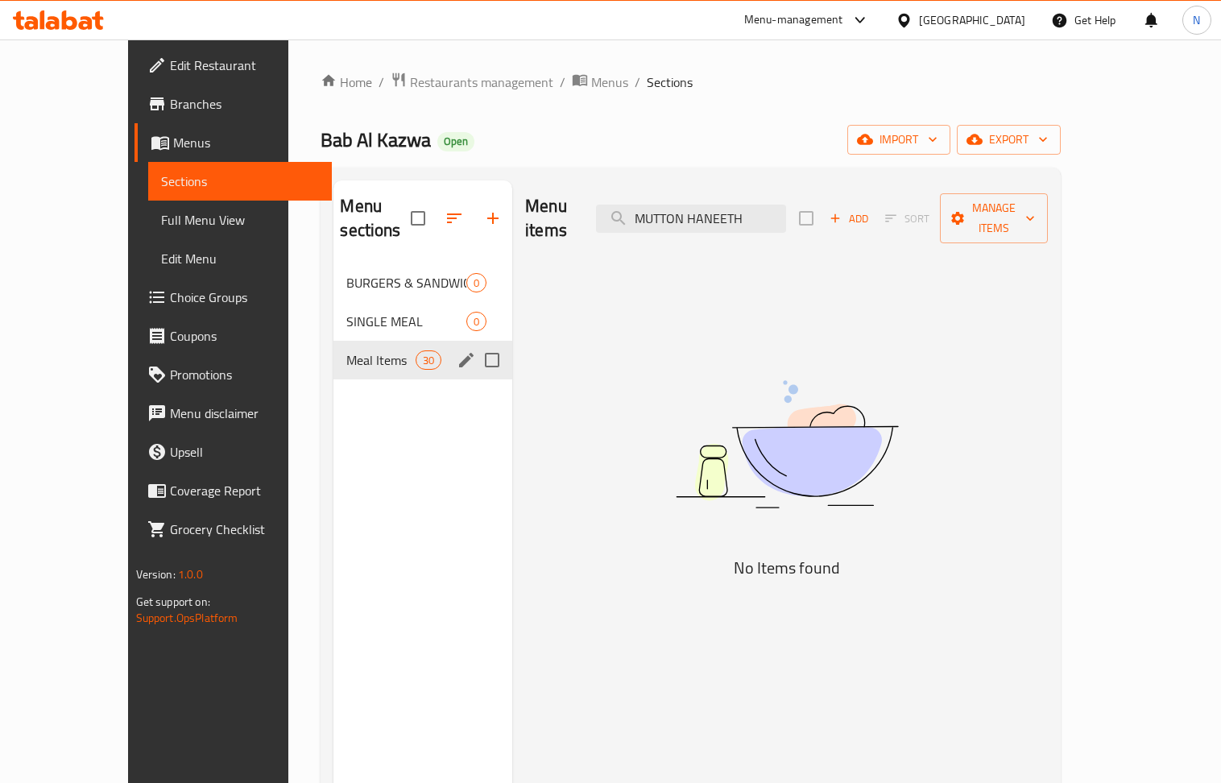
type input "MUTTON HANEETH"
click at [372, 350] on span "Meal Items" at bounding box center [380, 359] width 68 height 19
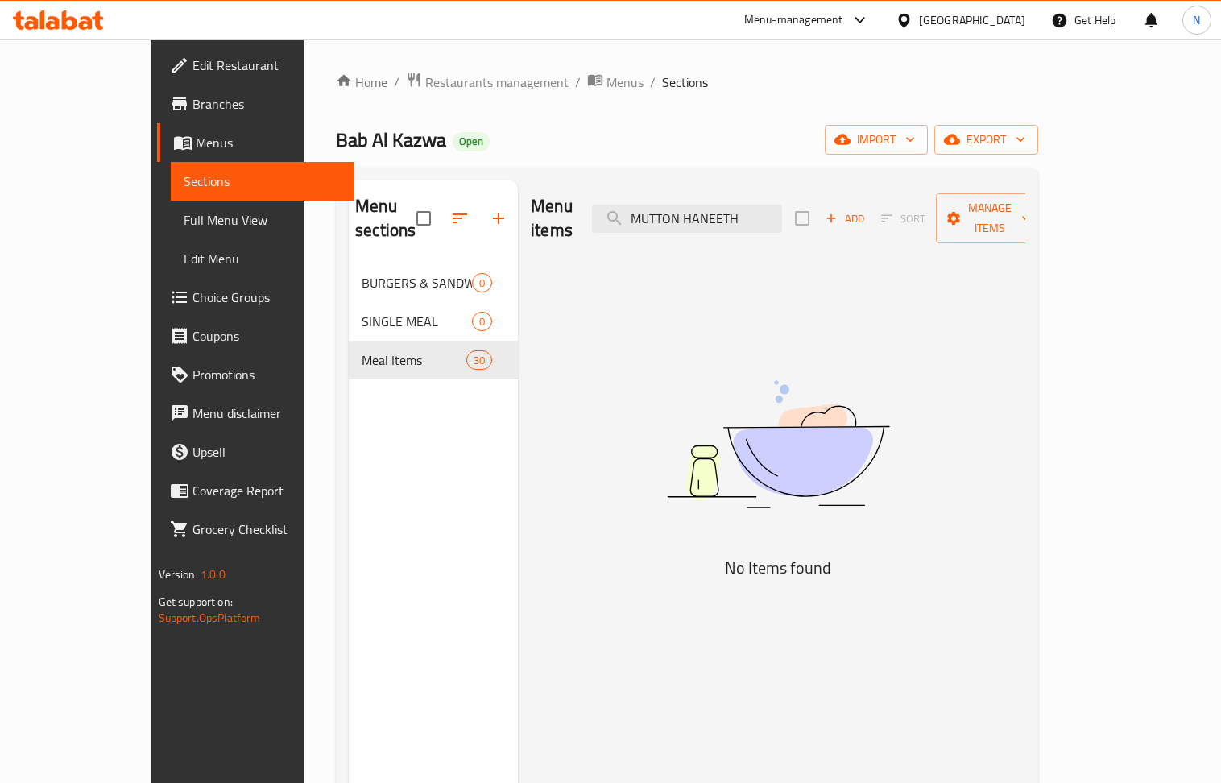
click at [866, 209] on span "Add" at bounding box center [844, 218] width 43 height 19
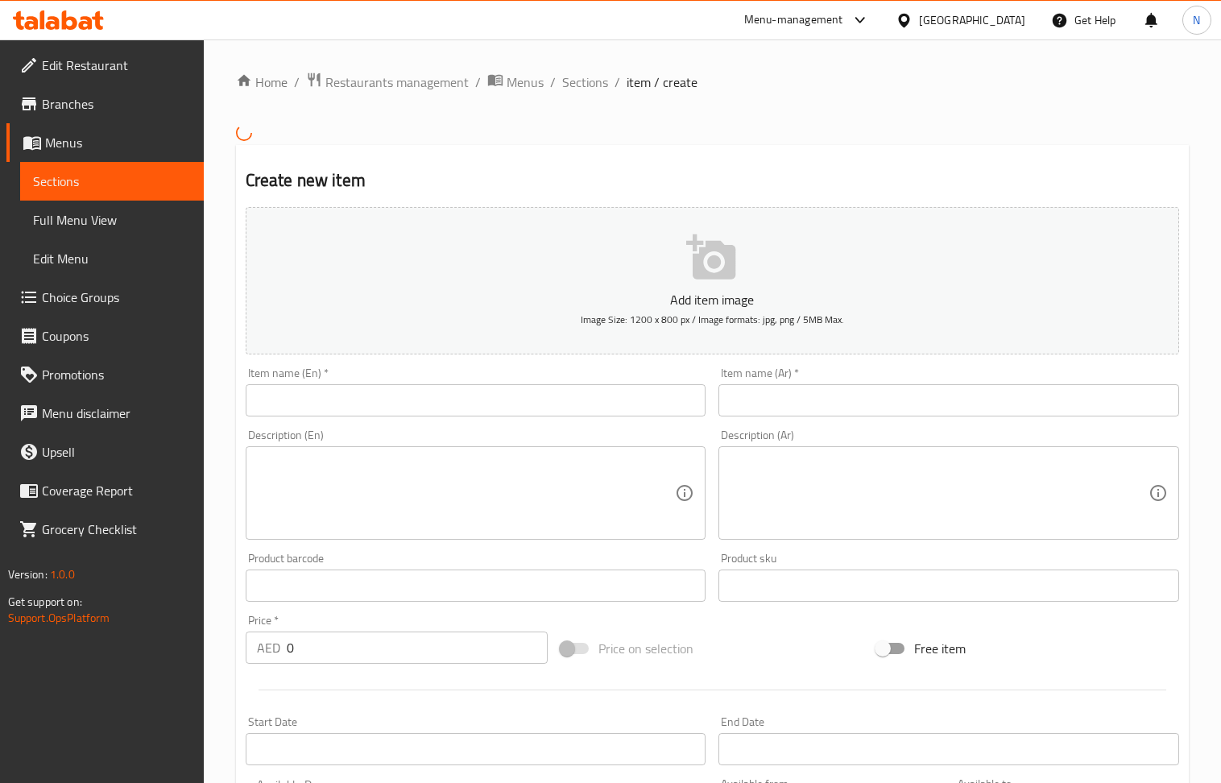
drag, startPoint x: 375, startPoint y: 383, endPoint x: 390, endPoint y: 396, distance: 19.4
click at [378, 383] on div "Item name (En)   * Item name (En) *" at bounding box center [476, 391] width 461 height 49
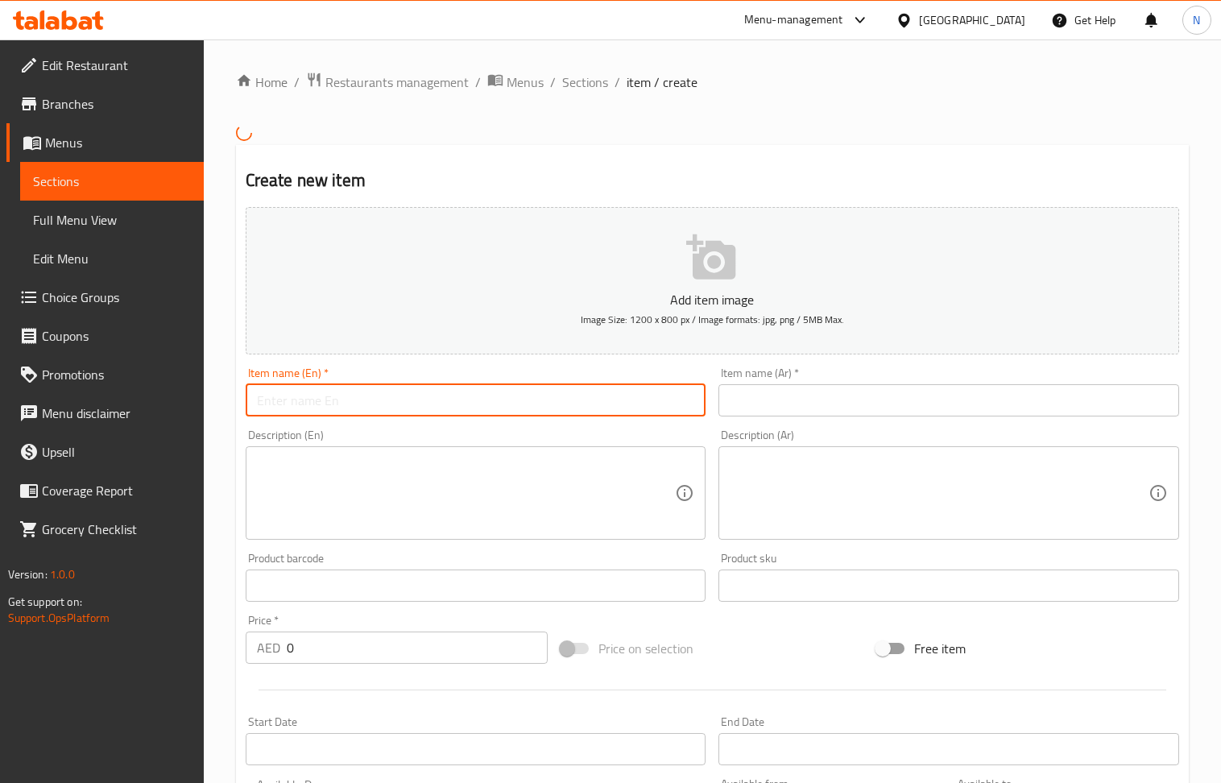
paste input "MUTTON HANEETH(RIBS)"
click at [390, 396] on input "MUTTON HANEETH(RIBS)" at bounding box center [476, 400] width 461 height 32
click at [364, 404] on input "MUTTON HANEETH(RIBS)" at bounding box center [476, 400] width 461 height 32
click at [385, 398] on input "MUTTON HANEETH (RIBS)" at bounding box center [476, 400] width 461 height 32
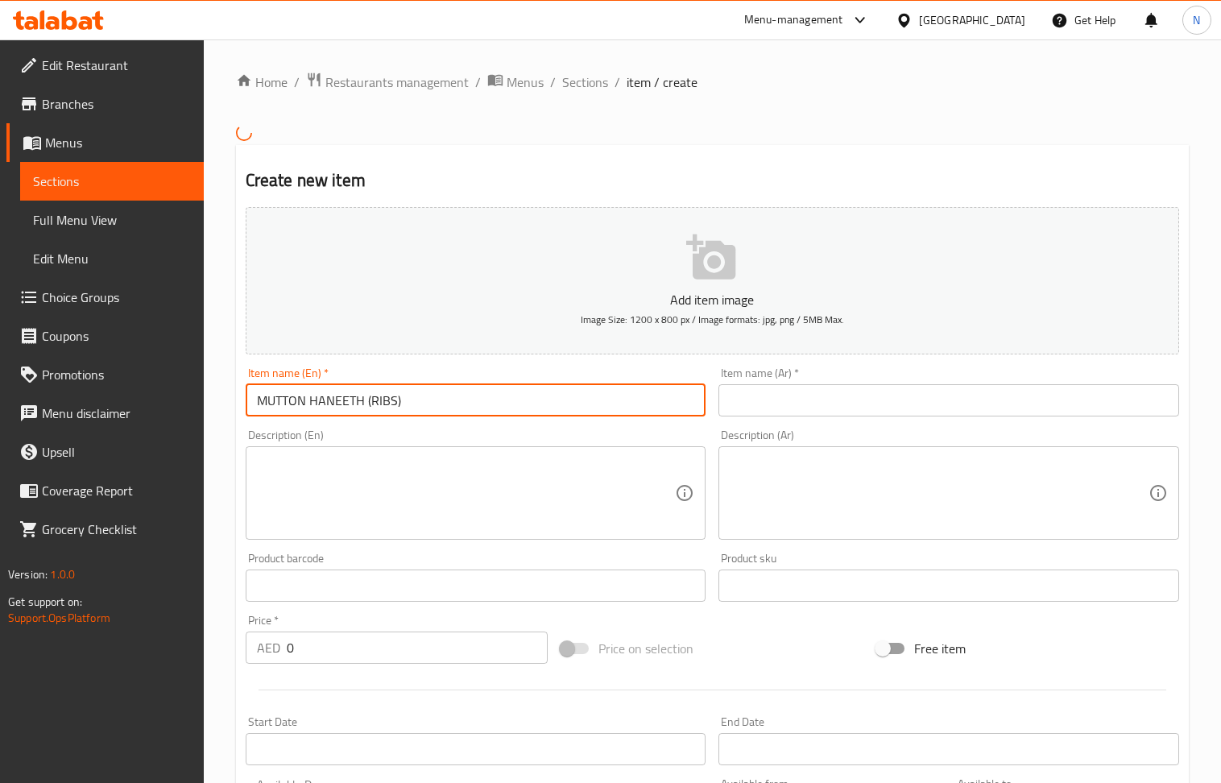
click at [385, 398] on input "MUTTON HANEETH (RIBS)" at bounding box center [476, 400] width 461 height 32
paste input "text"
type input "MUTTON HANEETH(RIBS)"
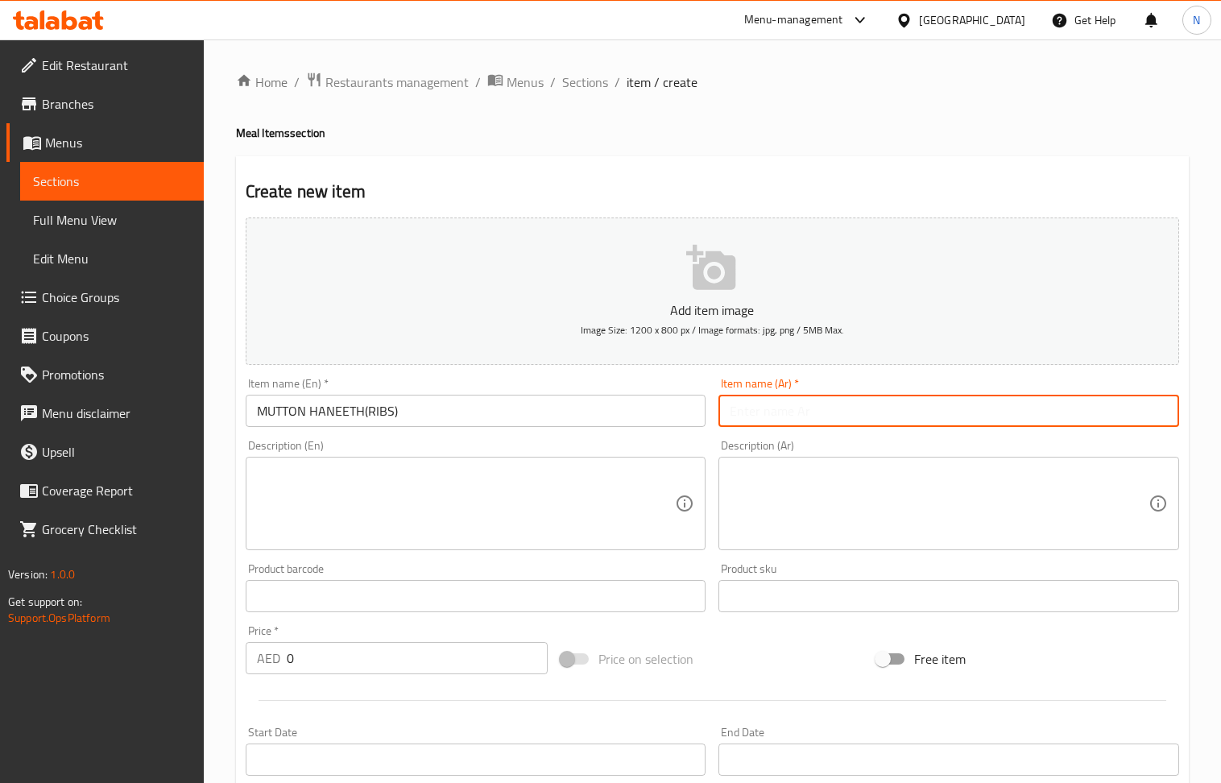
paste input "ضلوع لحم الضأن"
type input "ضلوع لحم الضأن"
click at [530, 156] on div "Create new item Add item image Image Size: 1200 x 800 px / Image formats: jpg, …" at bounding box center [712, 624] width 952 height 937
click at [384, 662] on input "0" at bounding box center [418, 658] width 262 height 32
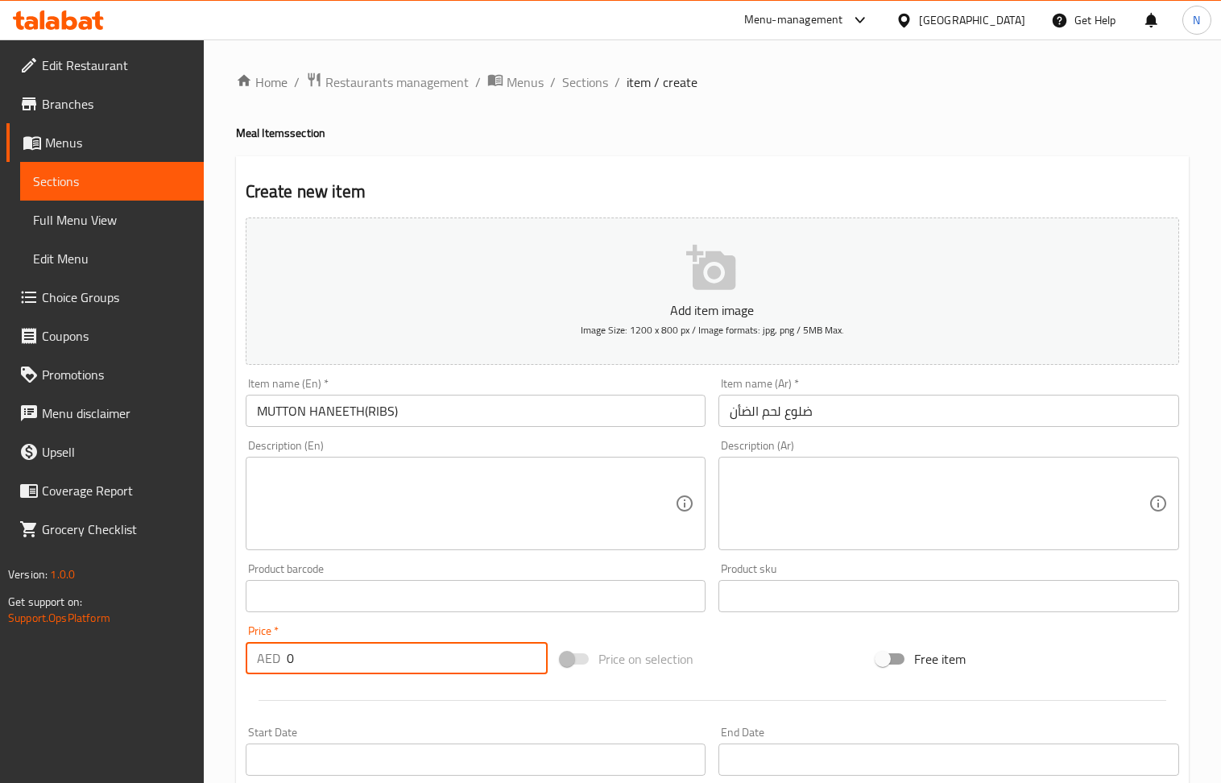
click at [384, 662] on input "0" at bounding box center [418, 658] width 262 height 32
paste input "110.0"
type input "110.00"
click at [362, 422] on input "MUTTON HANEETH(RIBS)" at bounding box center [476, 411] width 461 height 32
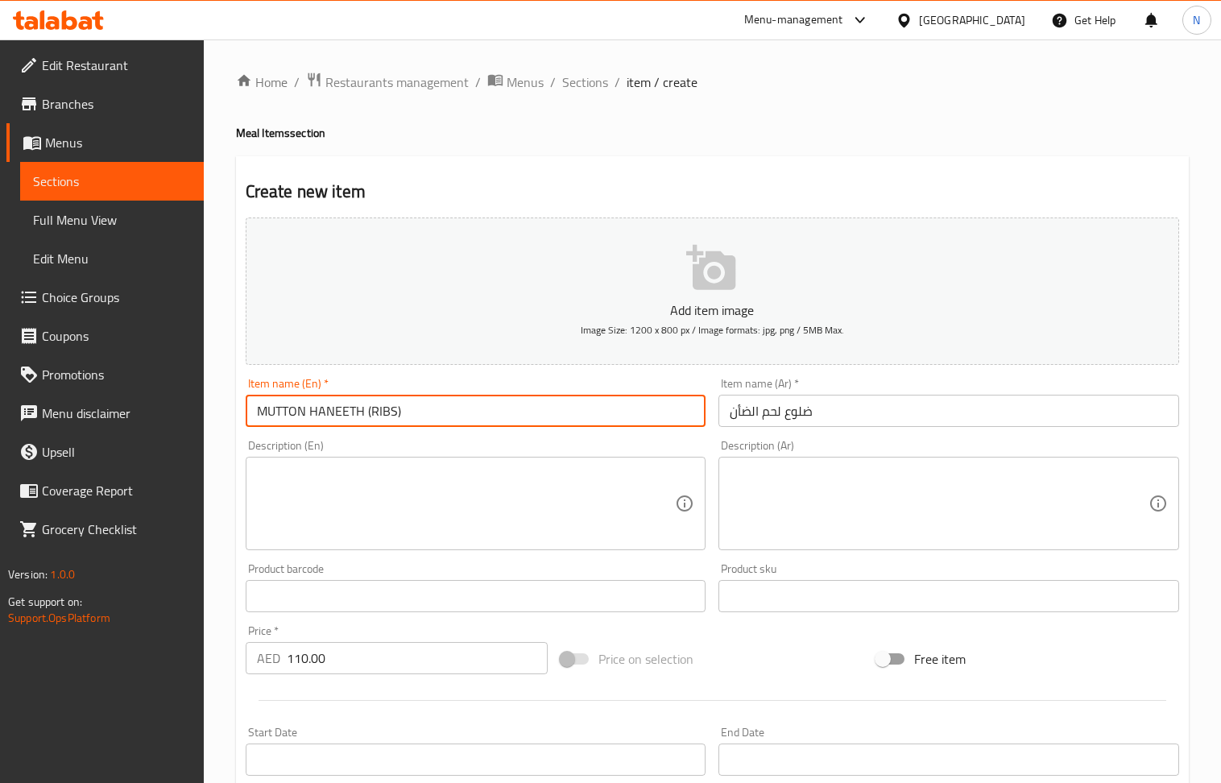
click at [432, 422] on input "MUTTON HANEETH (RIBS)" at bounding box center [476, 411] width 461 height 32
click at [368, 411] on input "MUTTON HANEETH (RIBS" at bounding box center [476, 411] width 461 height 32
click at [368, 412] on input "MUTTON HANEETH (RIBS" at bounding box center [476, 411] width 461 height 32
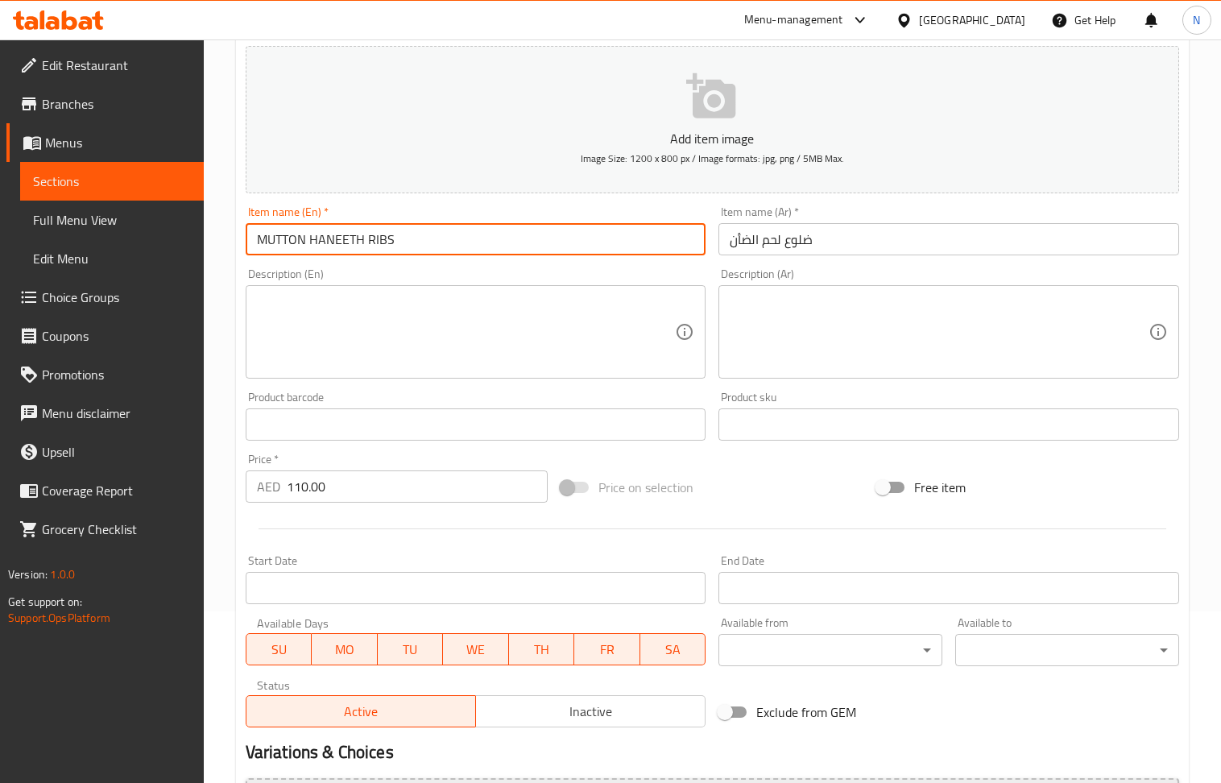
scroll to position [354, 0]
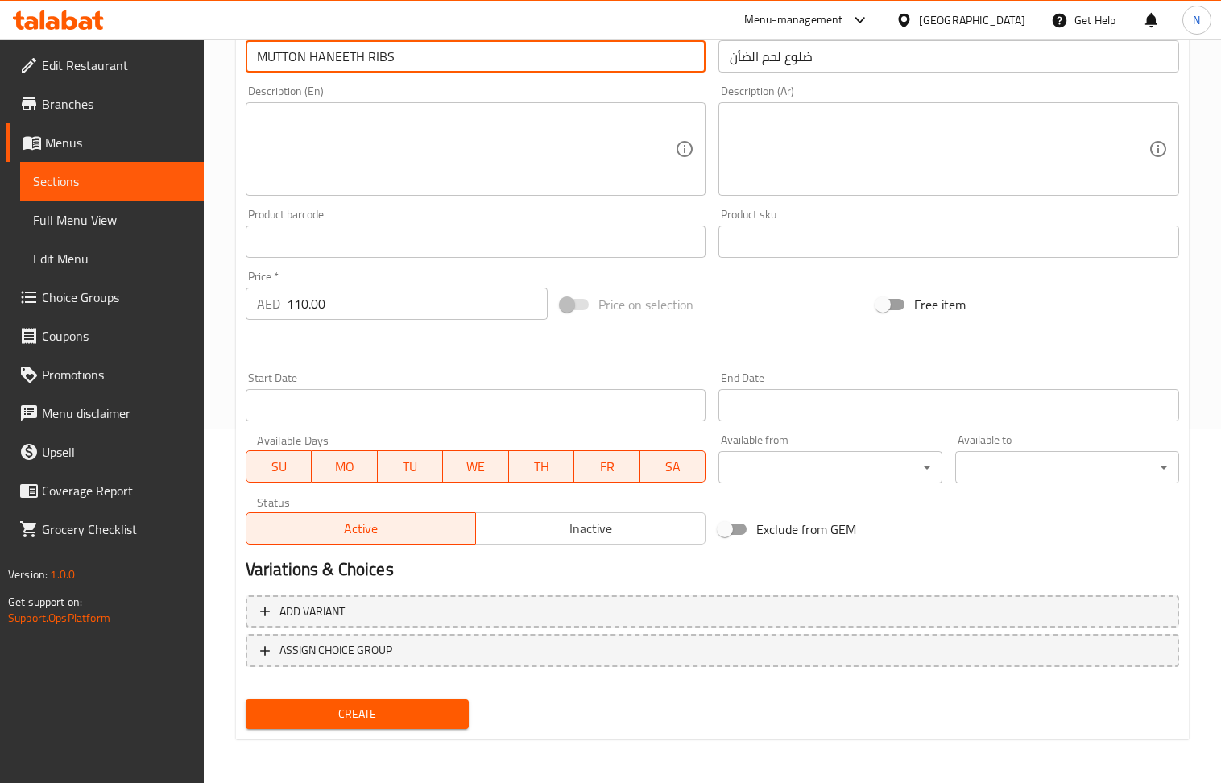
type input "MUTTON HANEETH RIBS"
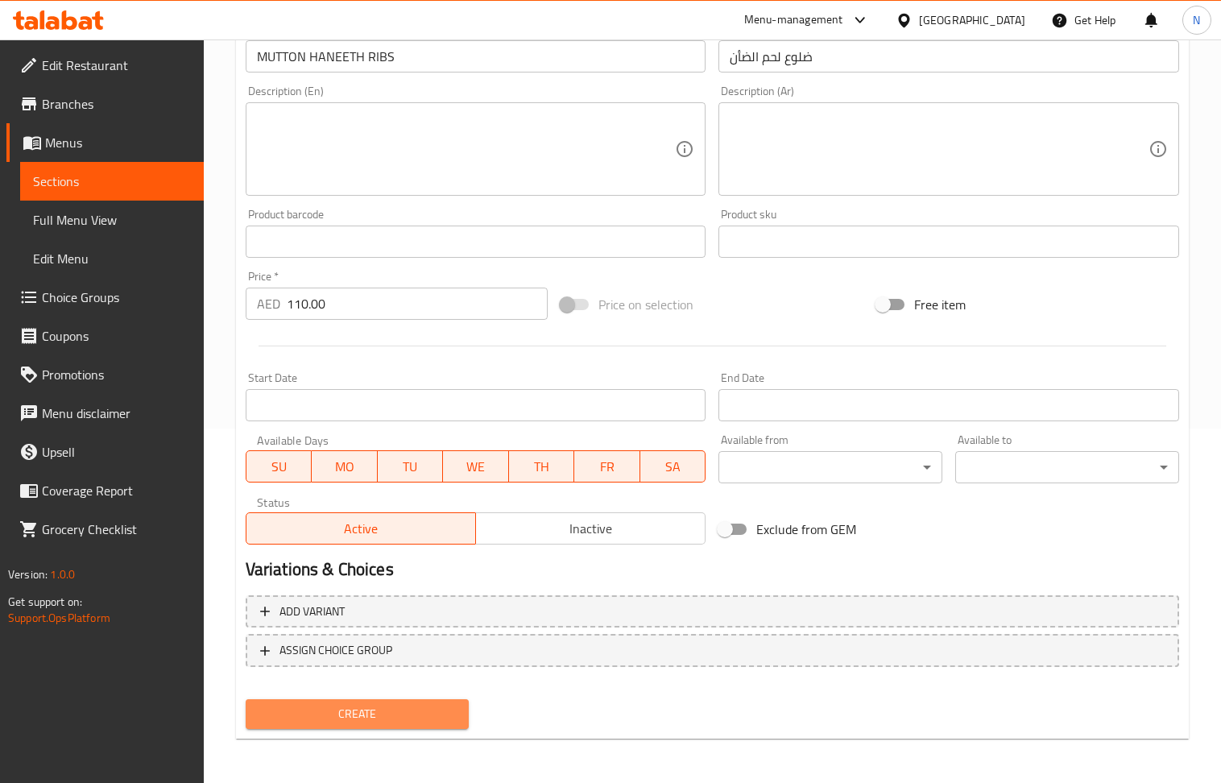
click at [403, 710] on span "Create" at bounding box center [357, 714] width 198 height 20
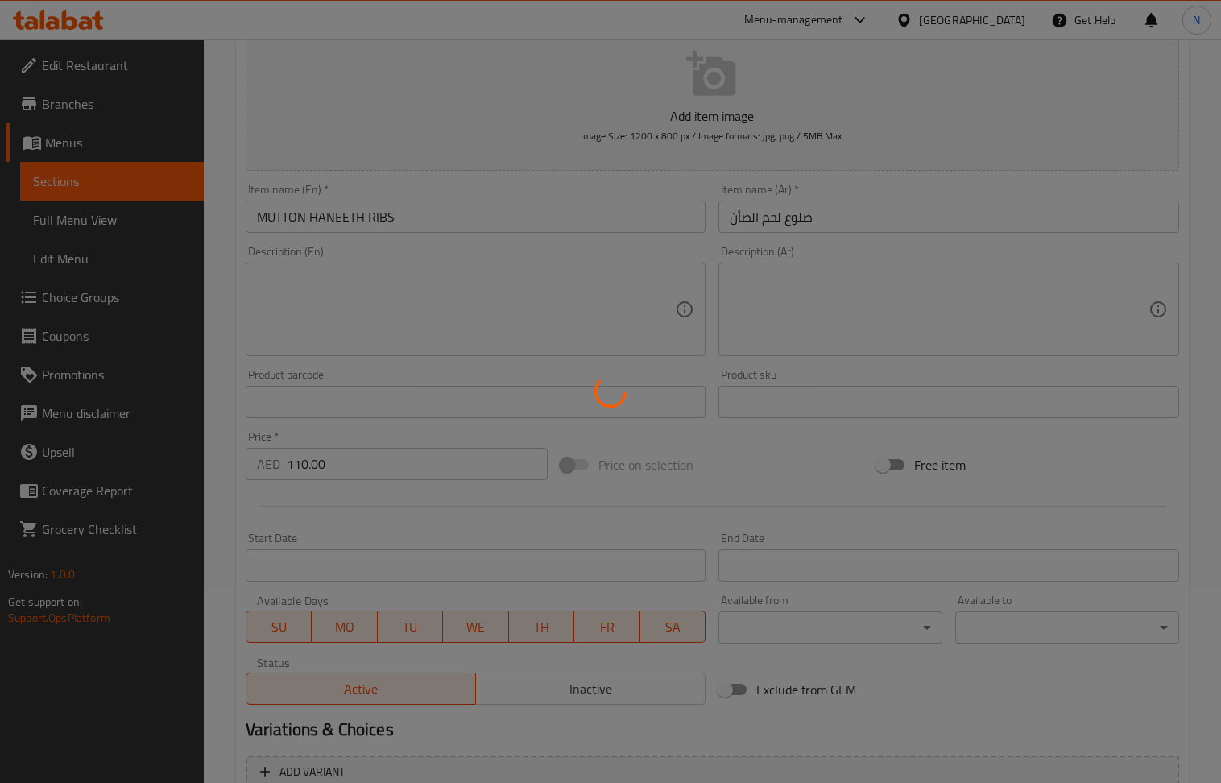
scroll to position [0, 0]
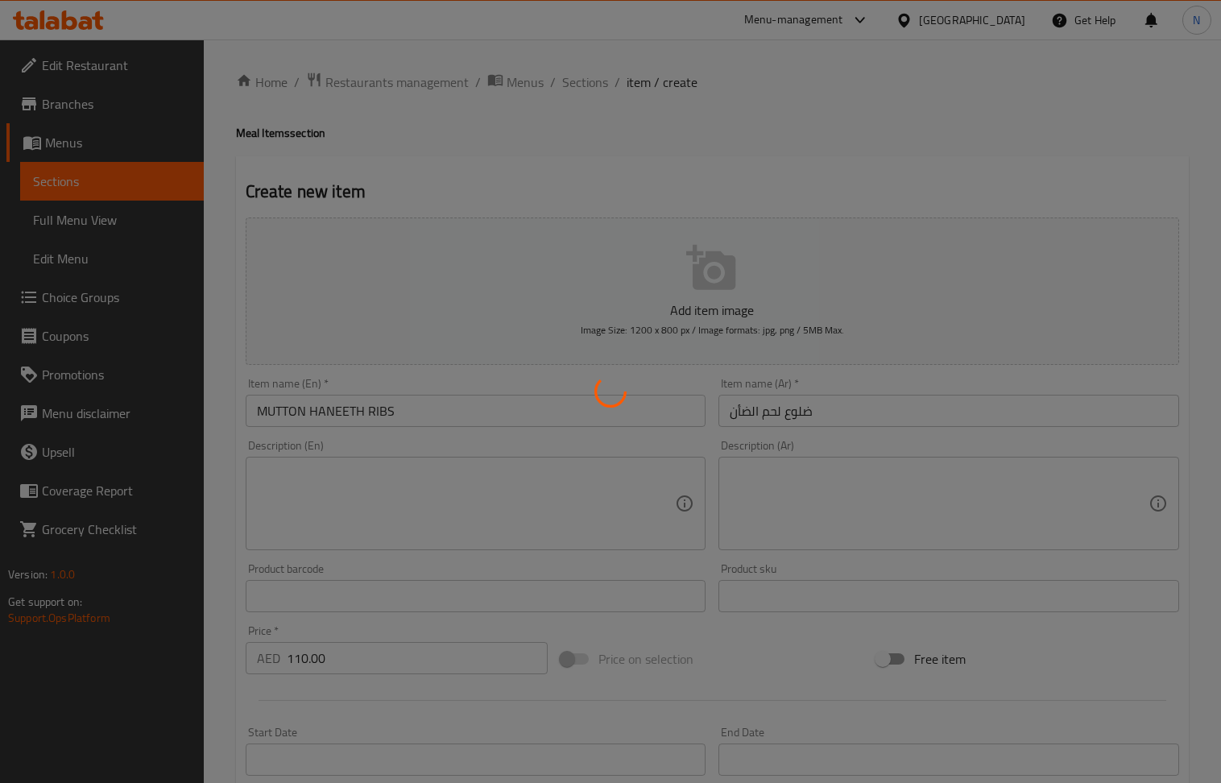
type input "0"
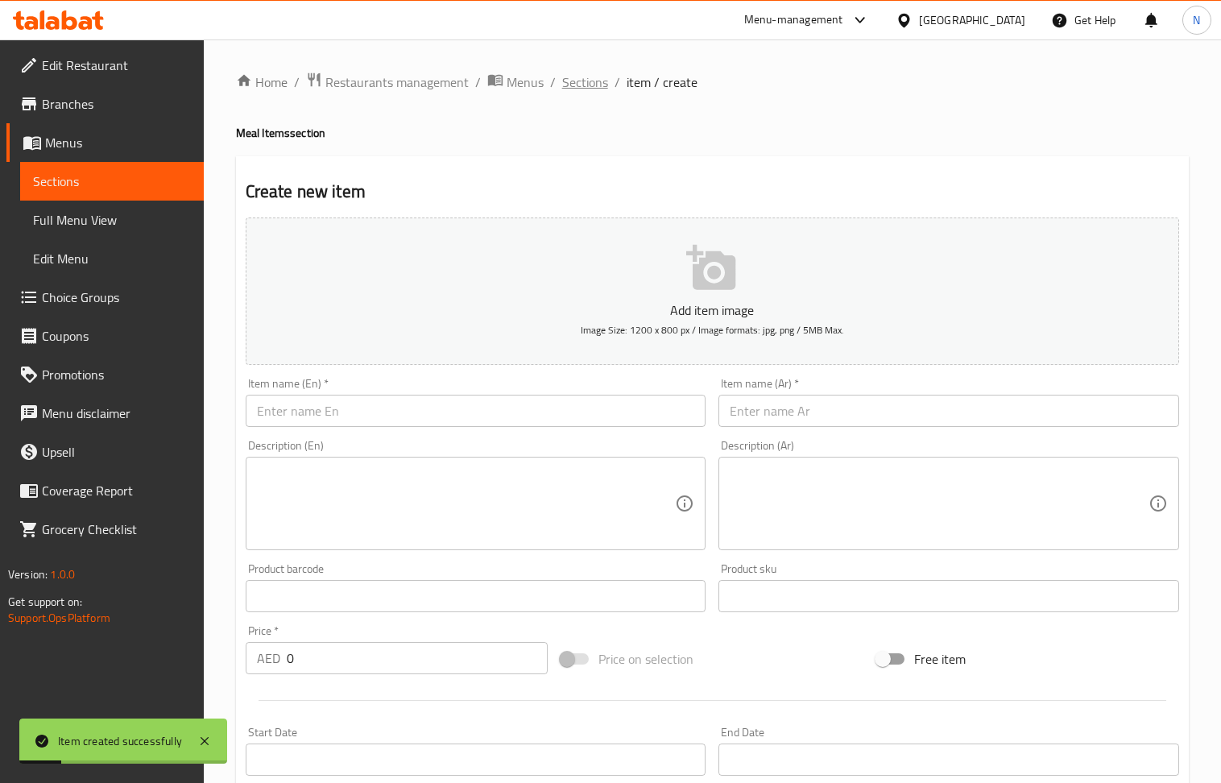
click at [590, 87] on span "Sections" at bounding box center [585, 81] width 46 height 19
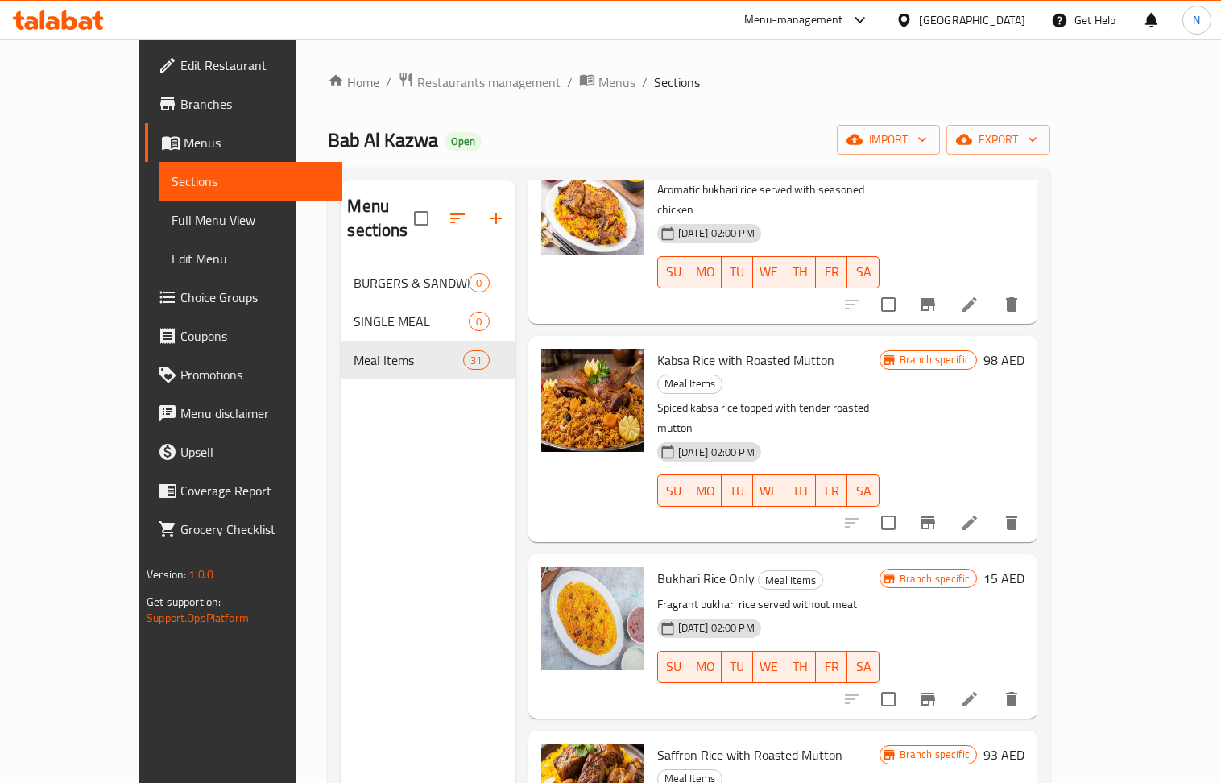
scroll to position [1932, 0]
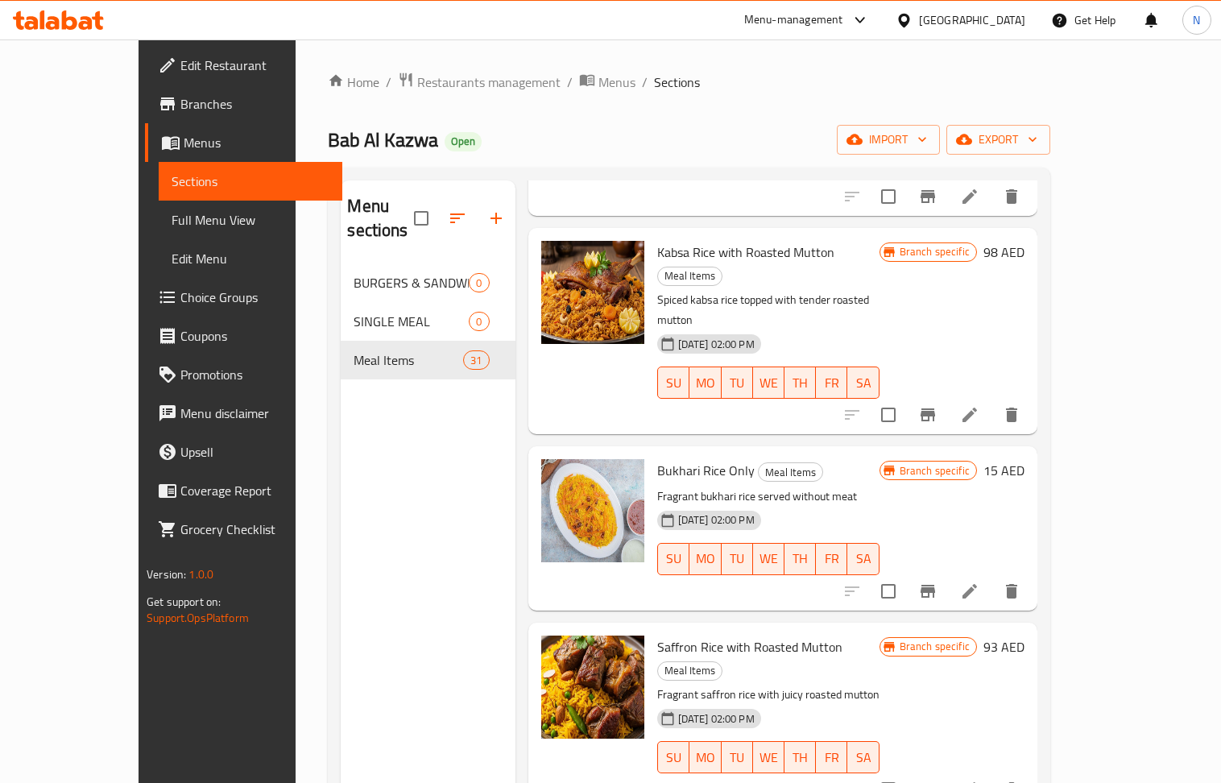
click at [879, 684] on p "Fragrant saffron rice with juicy roasted mutton" at bounding box center [768, 694] width 222 height 20
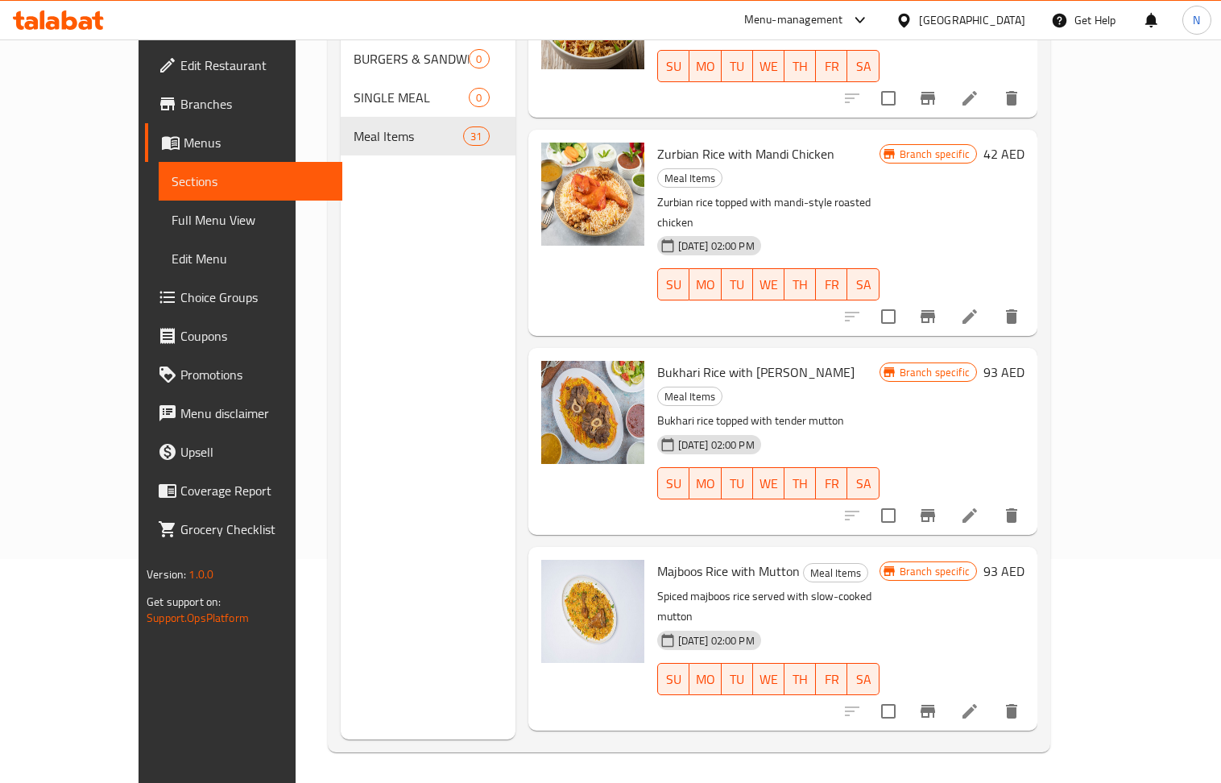
scroll to position [226, 0]
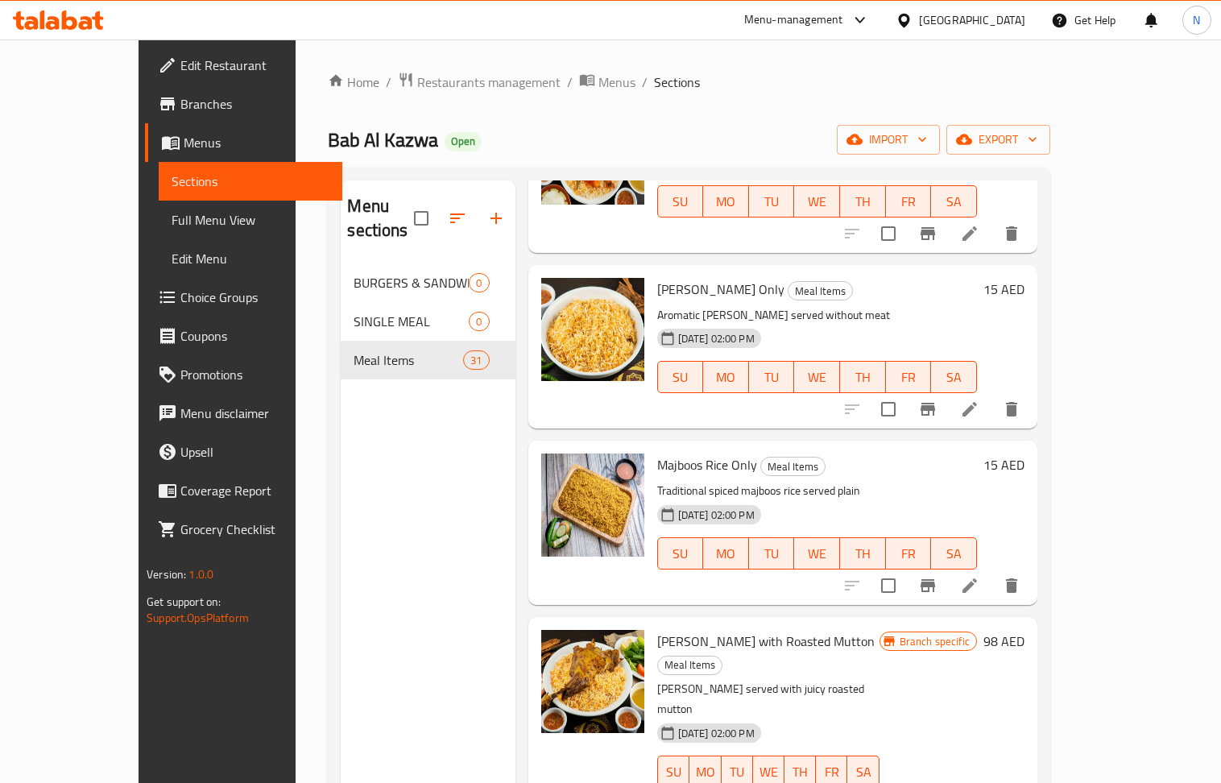
scroll to position [0, 0]
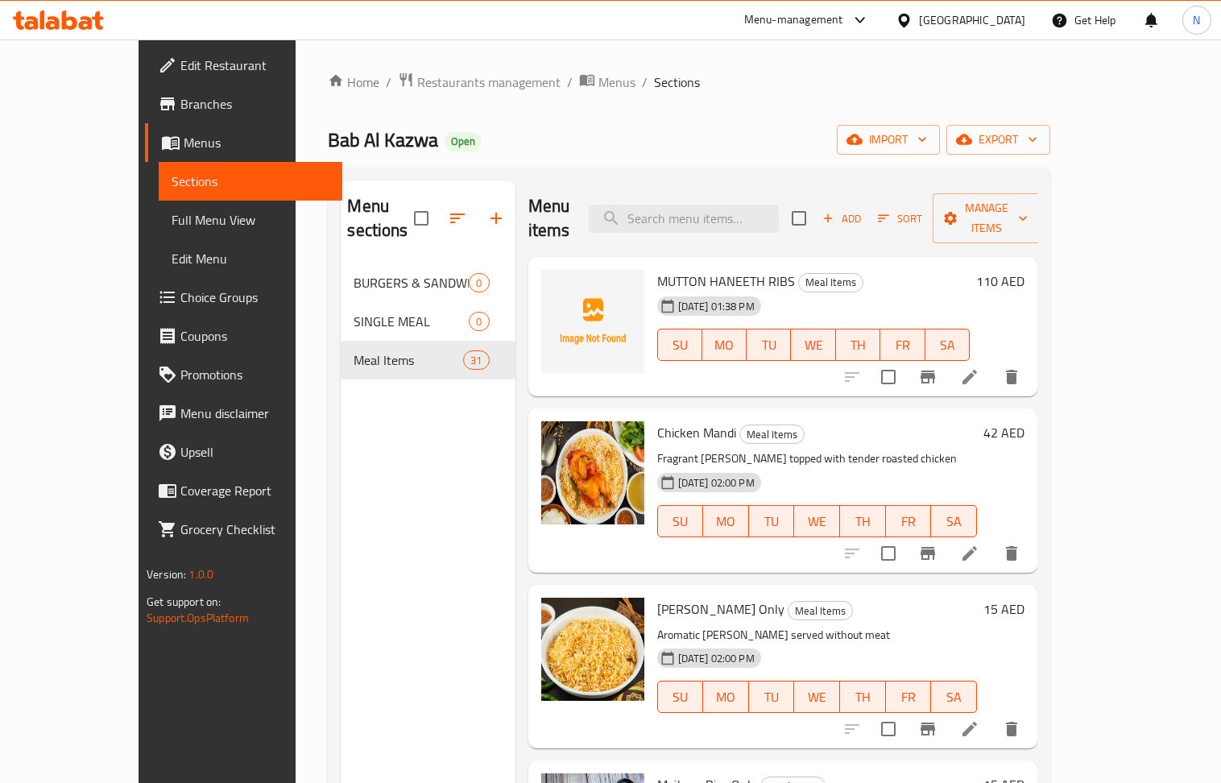
click at [180, 110] on span "Branches" at bounding box center [254, 103] width 149 height 19
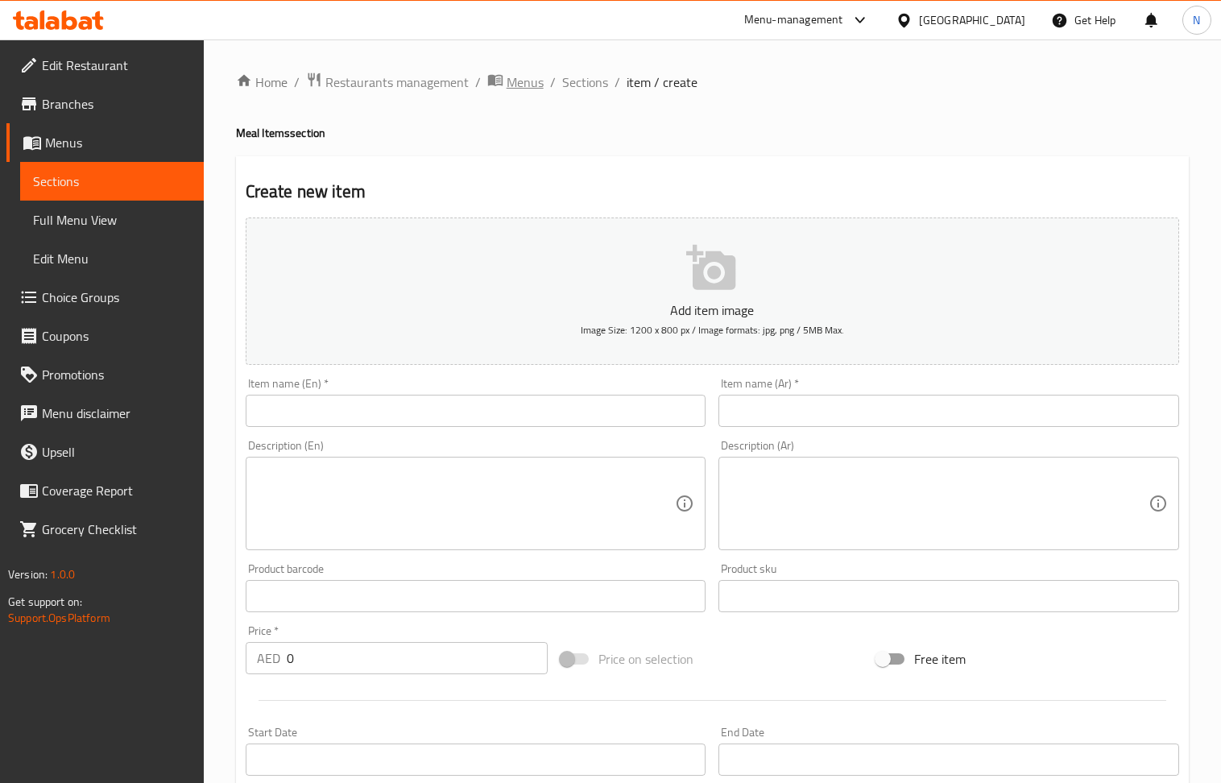
click at [539, 92] on span "Menus" at bounding box center [524, 81] width 37 height 19
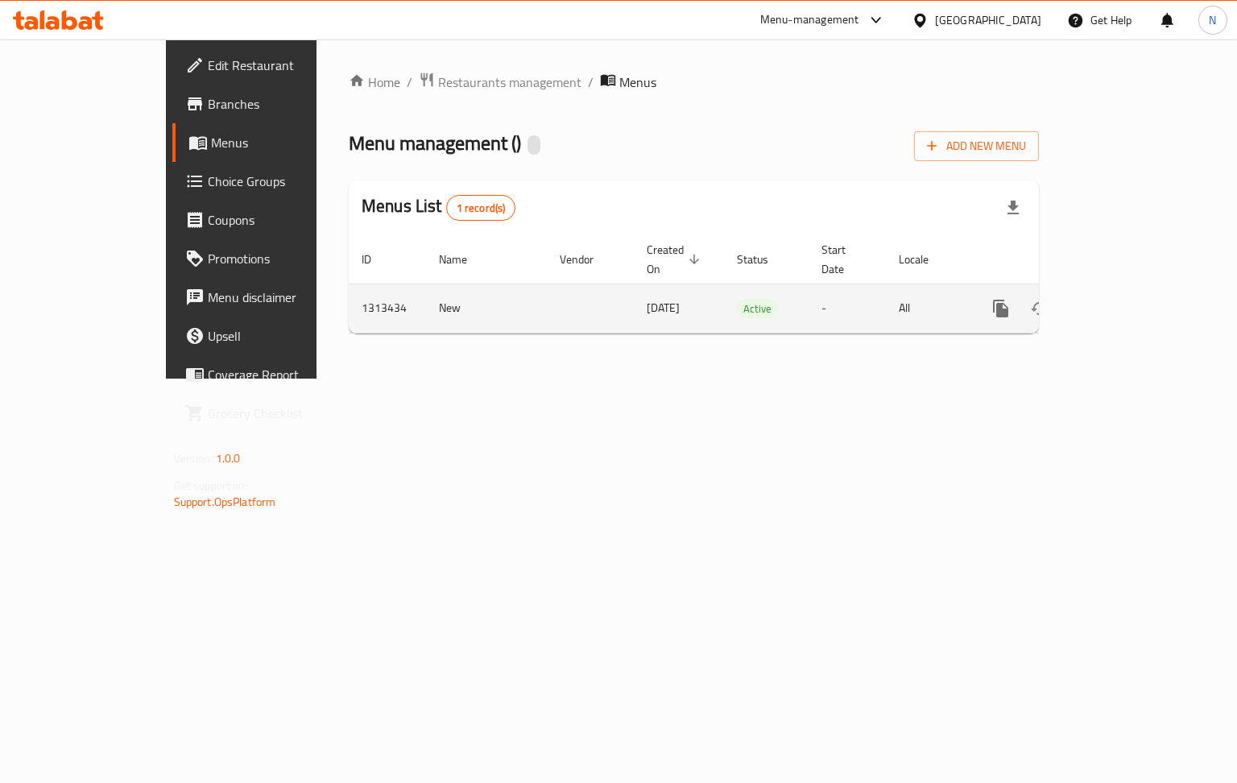
click at [1126, 299] on icon "enhanced table" at bounding box center [1116, 308] width 19 height 19
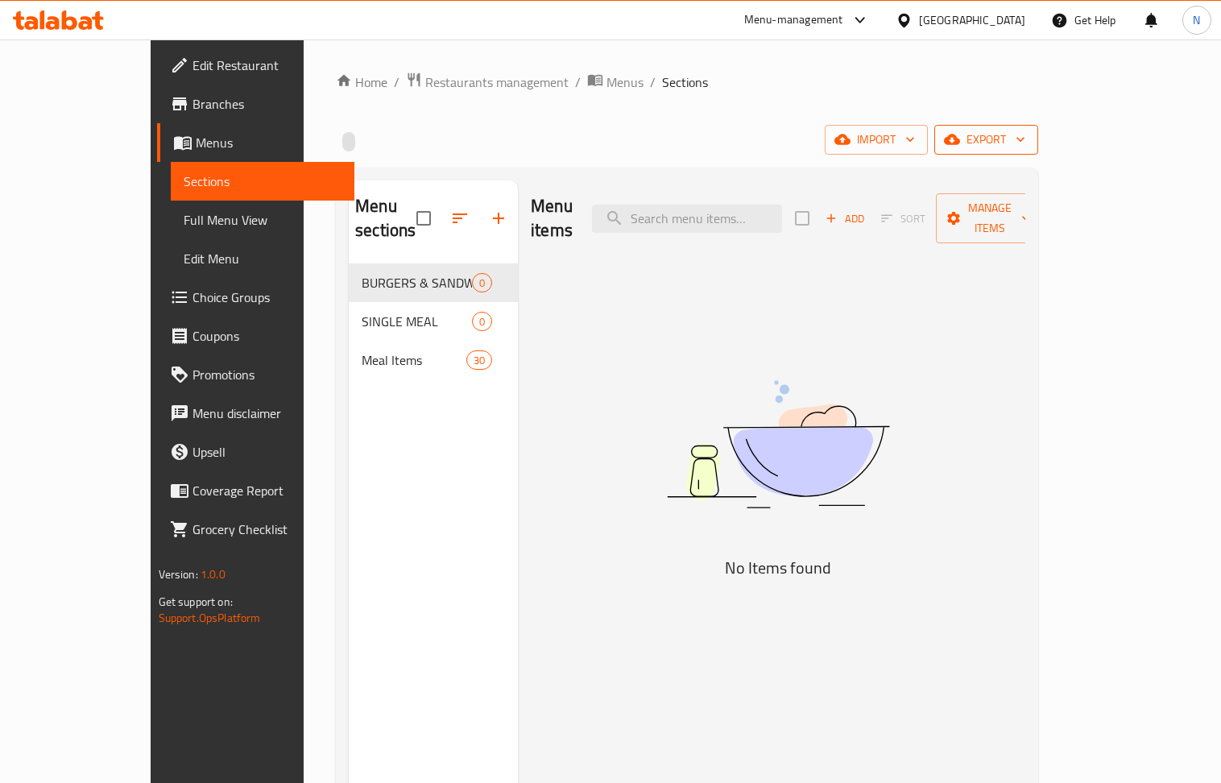
click at [1025, 145] on span "export" at bounding box center [986, 140] width 78 height 20
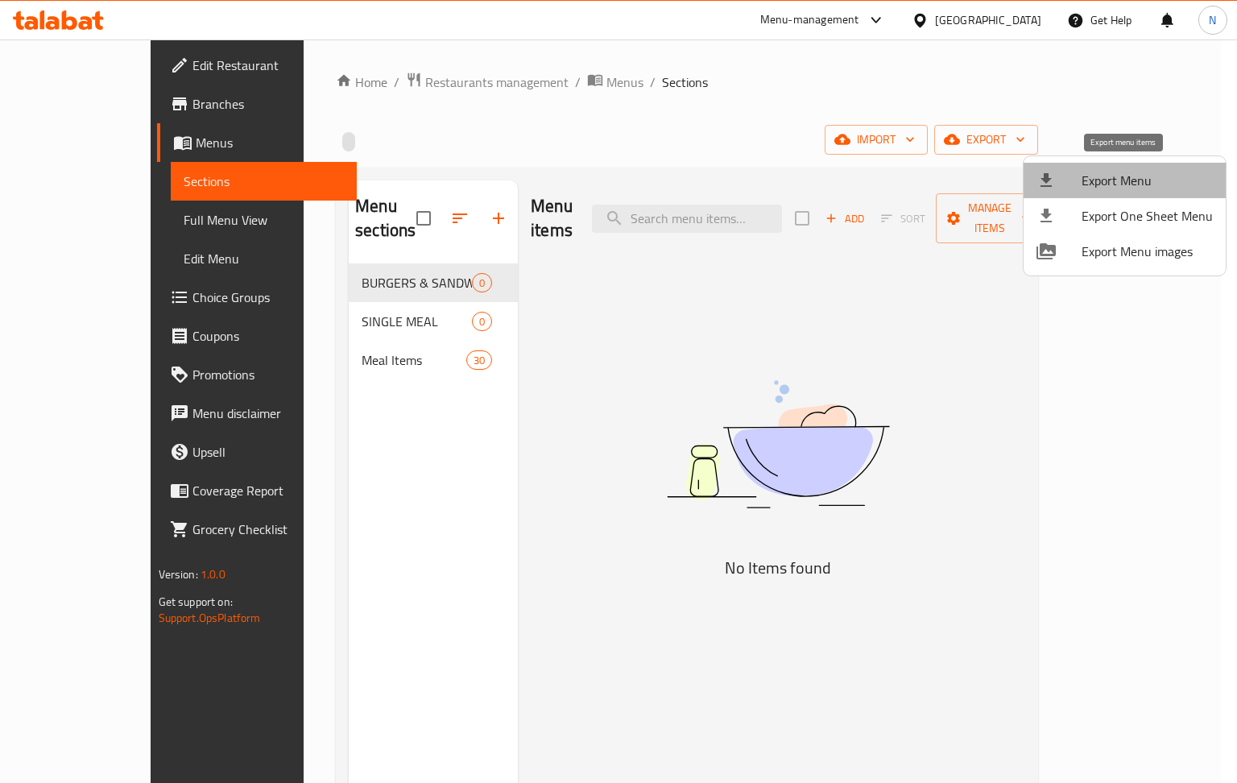
click at [1137, 171] on span "Export Menu" at bounding box center [1146, 180] width 131 height 19
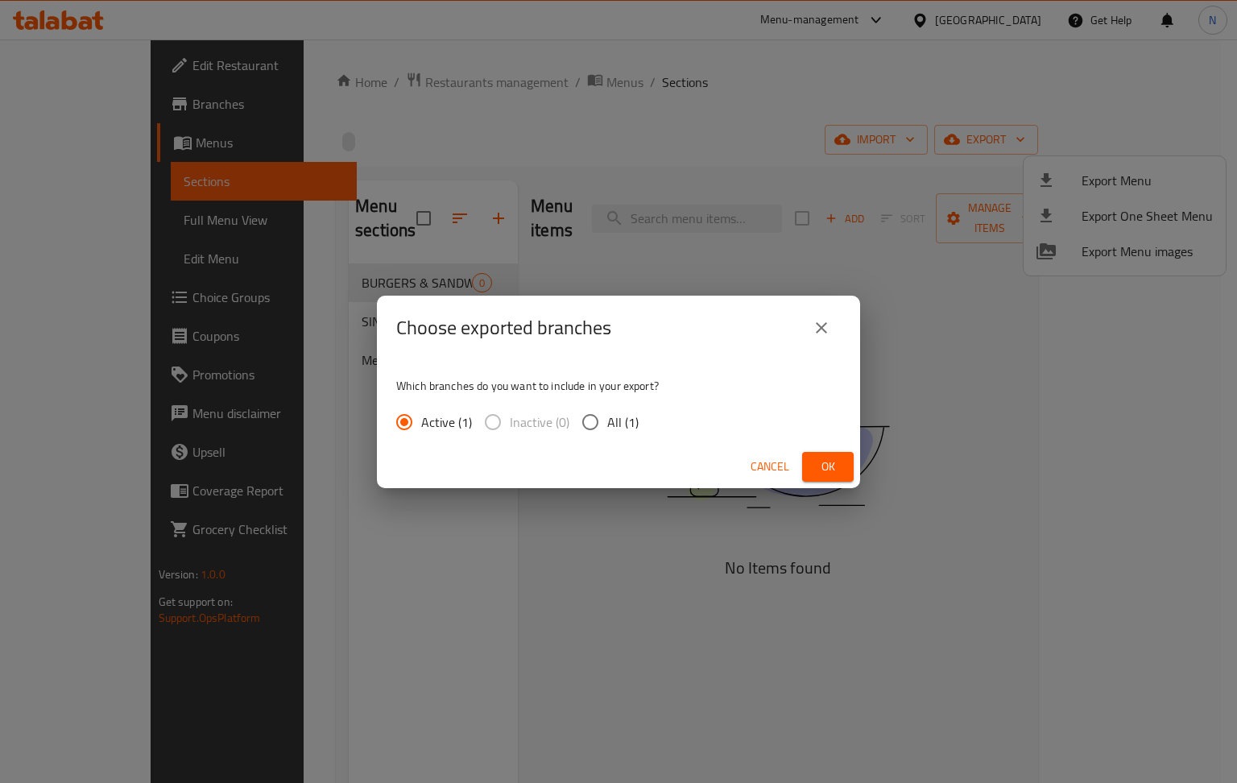
click at [836, 462] on span "Ok" at bounding box center [828, 467] width 26 height 20
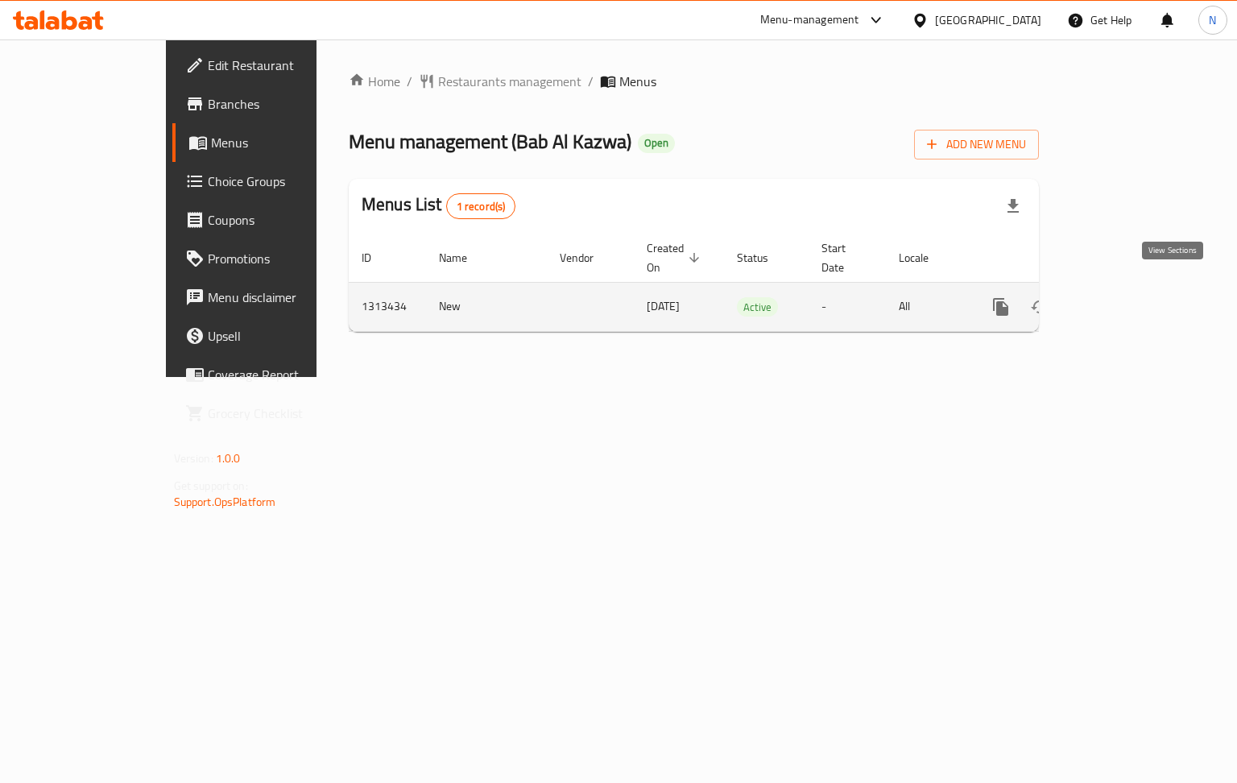
click at [1126, 297] on icon "enhanced table" at bounding box center [1116, 306] width 19 height 19
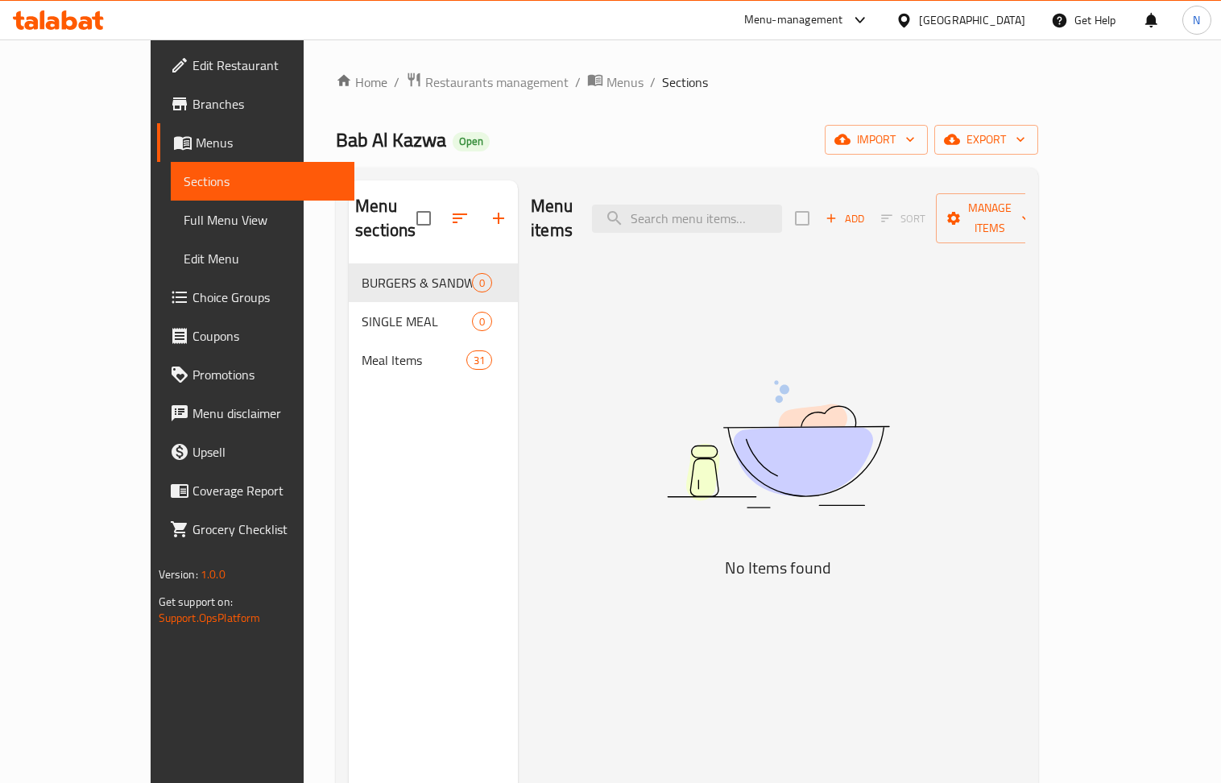
click at [171, 232] on link "Full Menu View" at bounding box center [263, 219] width 184 height 39
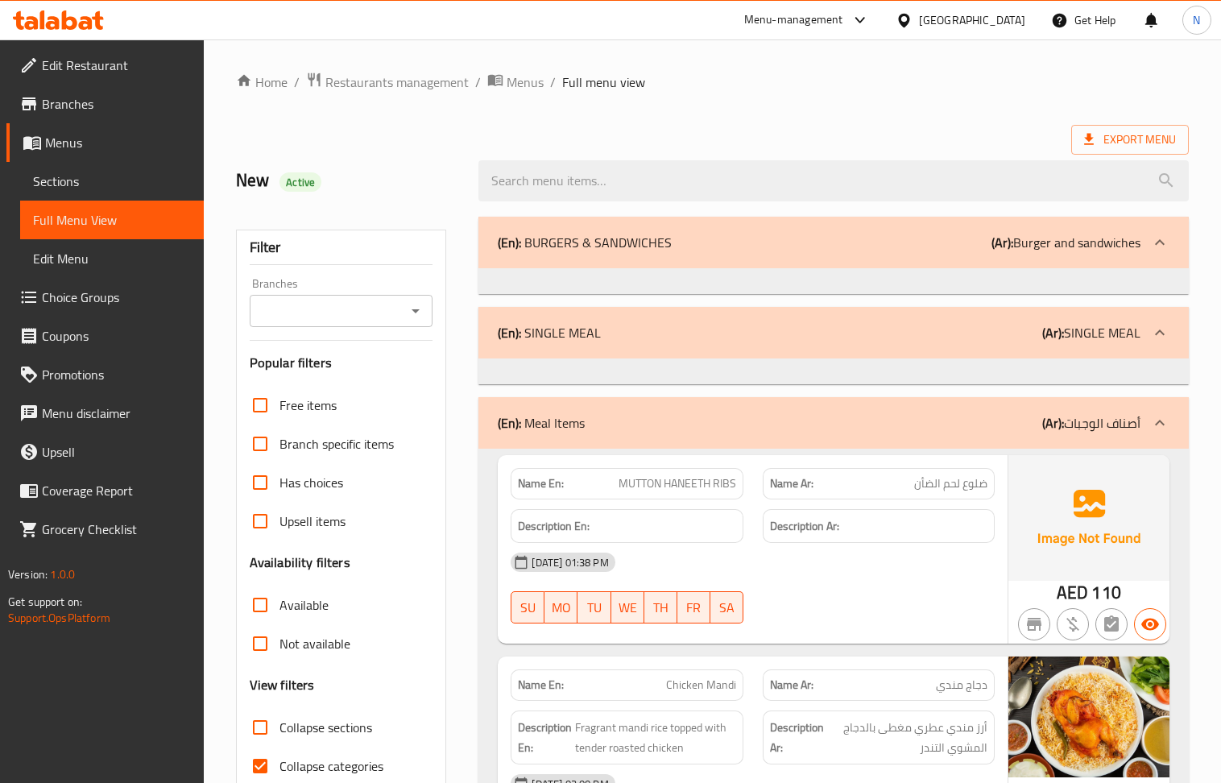
click at [1068, 258] on div "(En): BURGERS & SANDWICHES (Ar): Burger and sandwiches" at bounding box center [832, 243] width 709 height 52
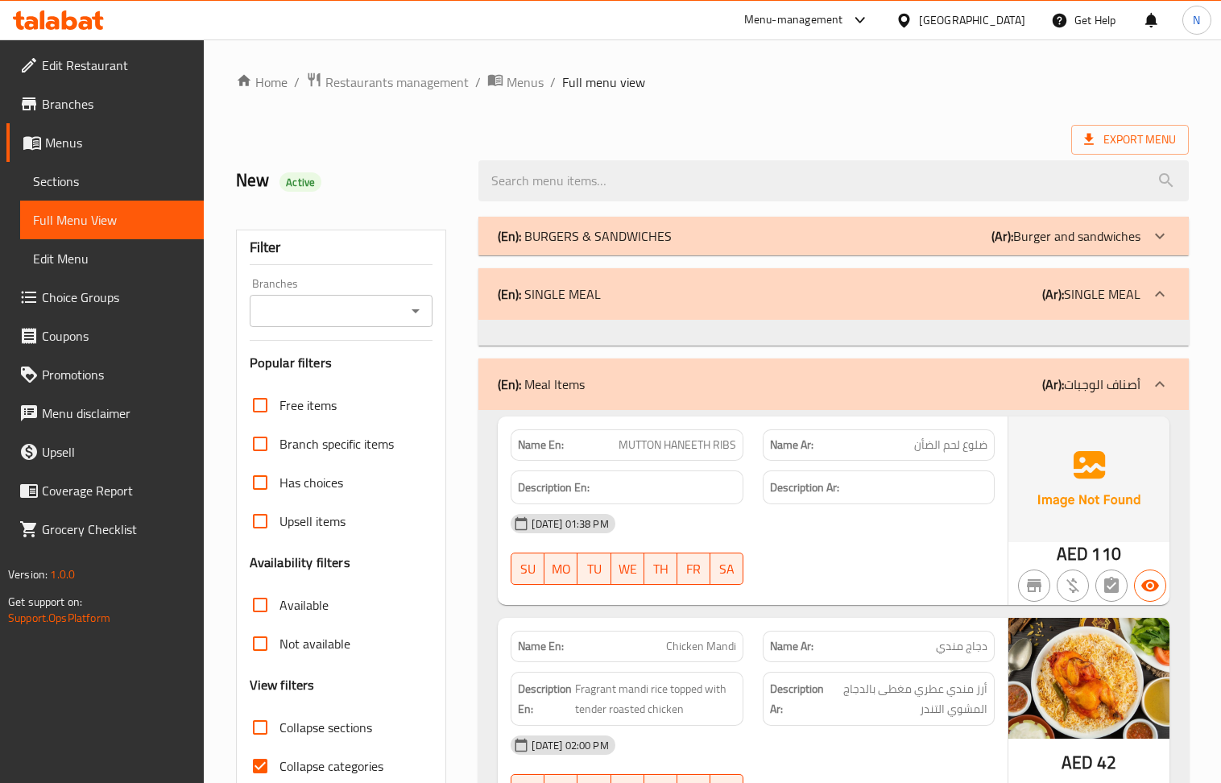
click at [1082, 287] on p "(Ar): SINGLE MEAL" at bounding box center [1091, 293] width 98 height 19
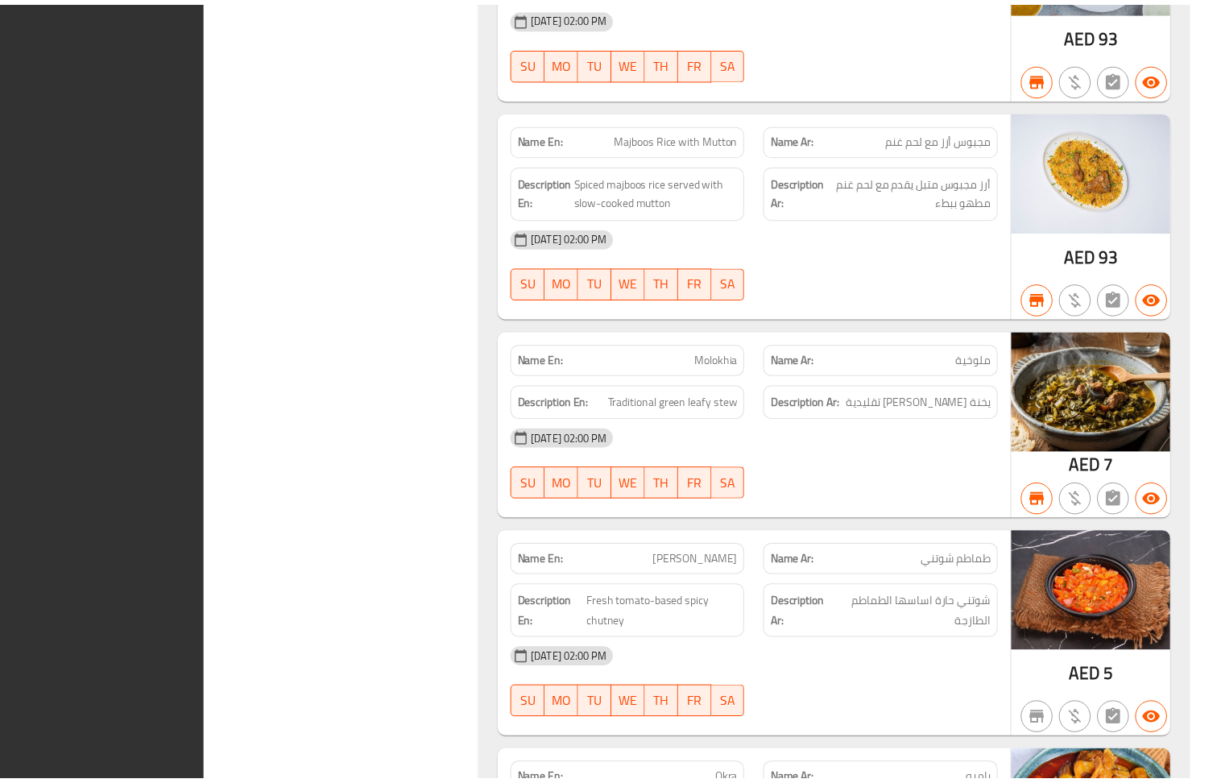
scroll to position [6442, 0]
